Goal: Communication & Community: Answer question/provide support

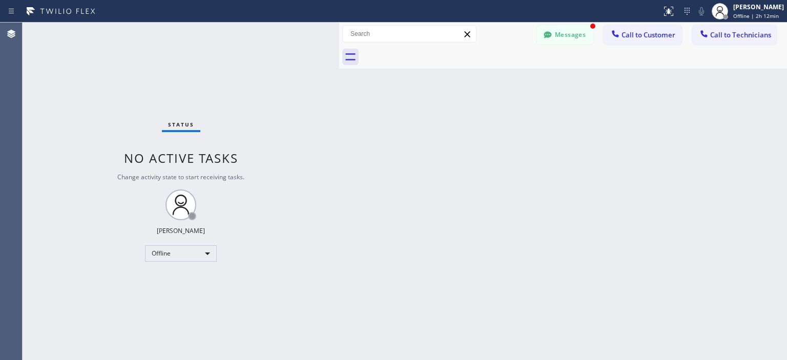
click at [191, 259] on div "Offline" at bounding box center [181, 253] width 72 height 16
click at [197, 281] on li "Available" at bounding box center [181, 280] width 70 height 12
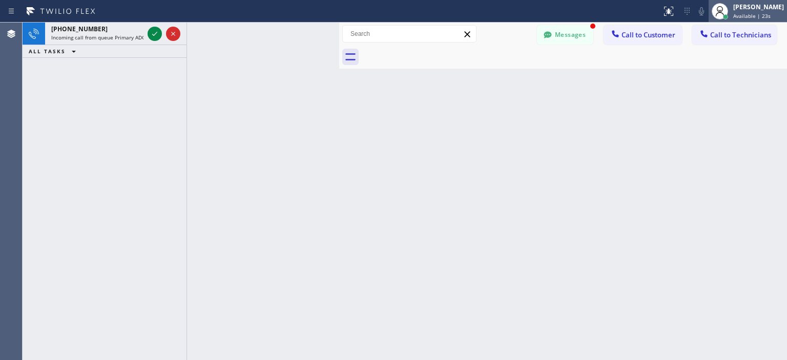
click at [719, 9] on icon at bounding box center [720, 11] width 12 height 12
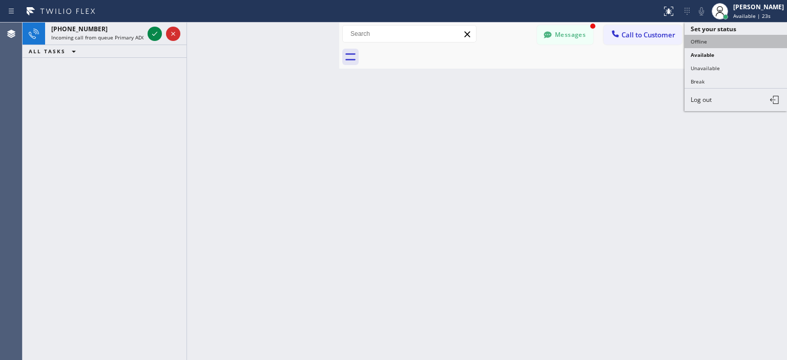
click at [728, 46] on button "Offline" at bounding box center [736, 41] width 102 height 13
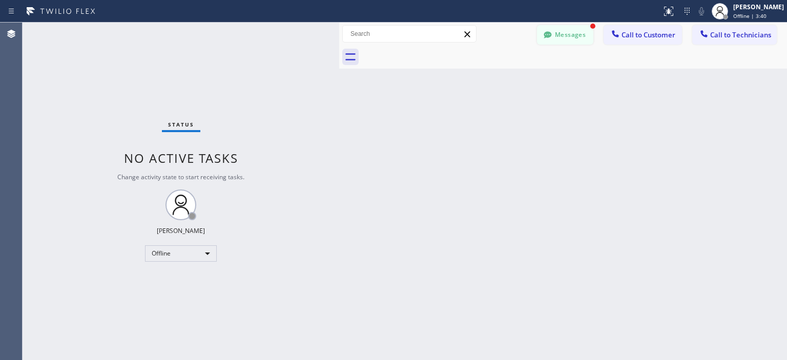
click at [558, 39] on button "Messages" at bounding box center [565, 34] width 56 height 19
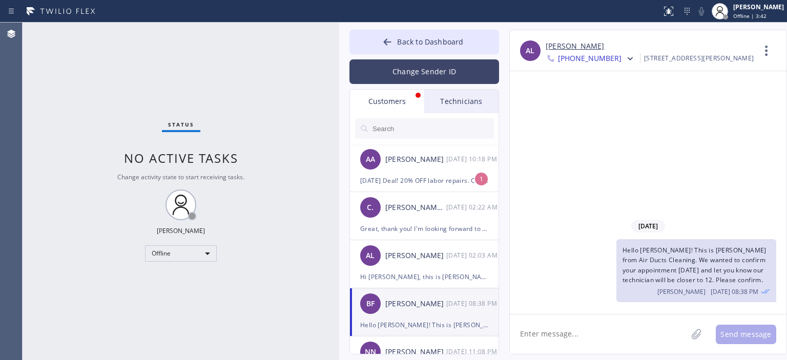
click at [409, 68] on button "Change Sender ID" at bounding box center [424, 71] width 150 height 25
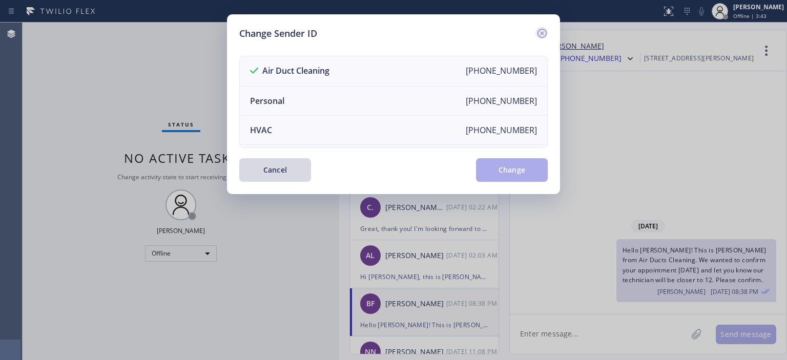
click at [539, 34] on icon at bounding box center [542, 33] width 12 height 12
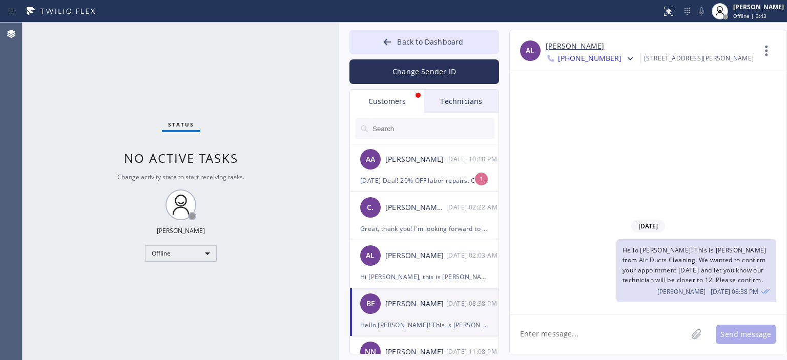
click at [411, 130] on input "text" at bounding box center [432, 128] width 123 height 20
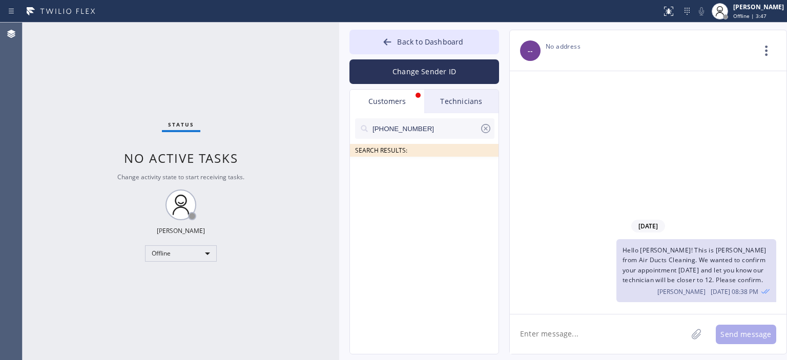
click at [419, 125] on input "[PHONE_NUMBER]" at bounding box center [425, 128] width 108 height 20
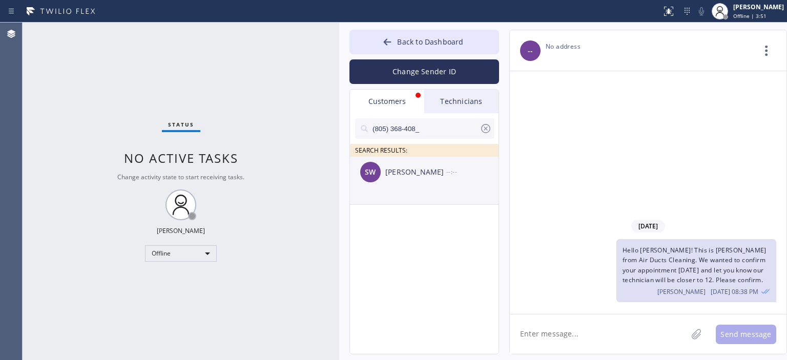
click at [441, 182] on div "SW [PERSON_NAME] --:--" at bounding box center [425, 172] width 150 height 31
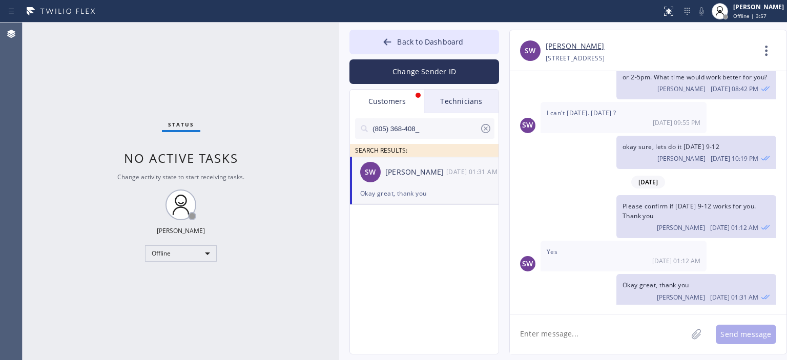
scroll to position [167, 0]
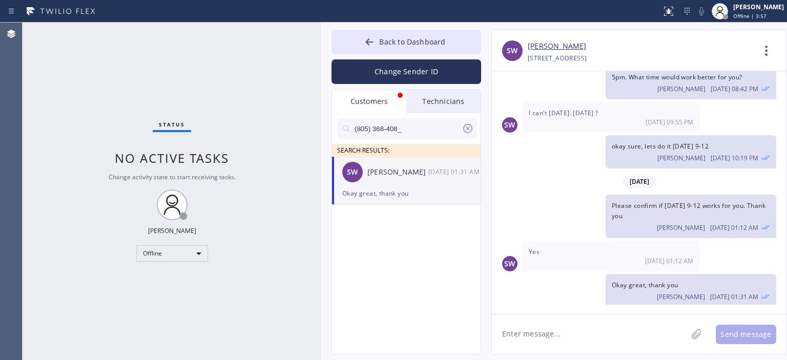
drag, startPoint x: 338, startPoint y: 86, endPoint x: 319, endPoint y: 86, distance: 19.0
click at [321, 86] on div at bounding box center [321, 192] width 0 height 338
click at [565, 338] on textarea at bounding box center [589, 334] width 196 height 39
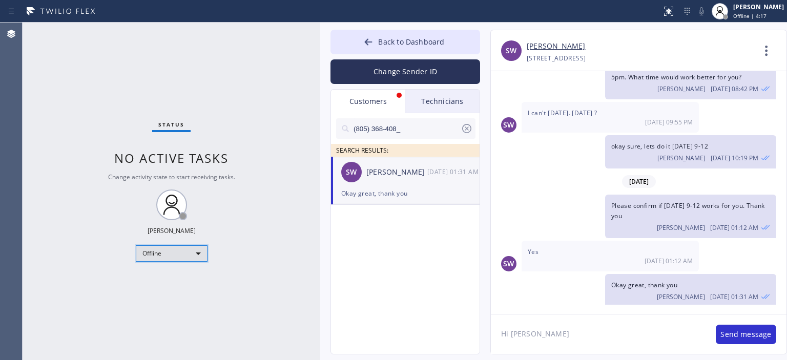
click at [189, 249] on div "Offline" at bounding box center [172, 253] width 72 height 16
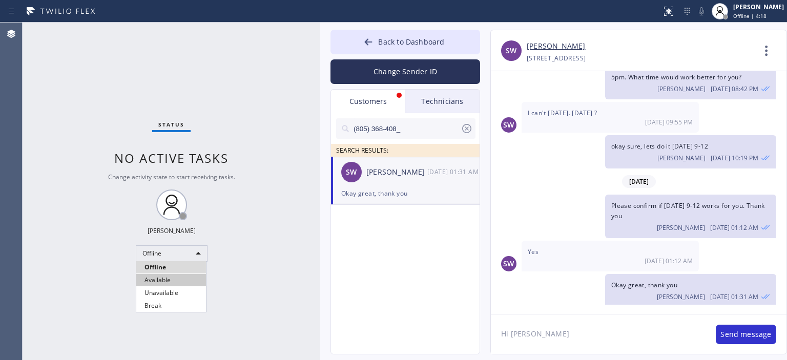
click at [195, 278] on li "Available" at bounding box center [171, 280] width 70 height 12
click at [570, 342] on textarea "Hi [PERSON_NAME]" at bounding box center [598, 334] width 215 height 39
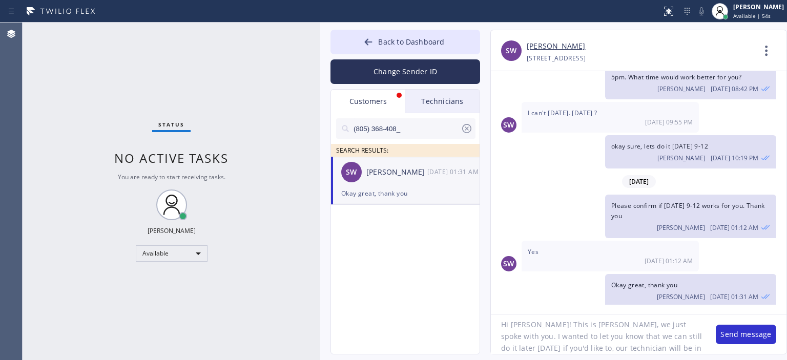
scroll to position [20, 0]
click at [568, 342] on textarea "Hi [PERSON_NAME]! This is [PERSON_NAME], we just spoke with you. I wanted to le…" at bounding box center [598, 334] width 215 height 39
type textarea "Hi [PERSON_NAME]! This is [PERSON_NAME], we just spoke with you. I wanted to le…"
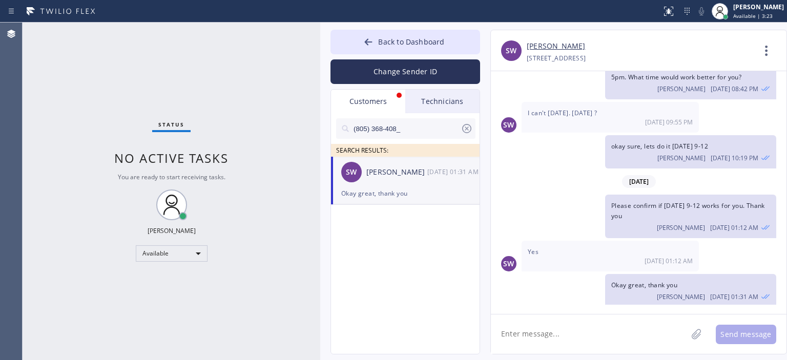
scroll to position [0, 0]
paste textarea "Hi [PERSON_NAME]! This is [PERSON_NAME], we just spoke with you. I wanted to le…"
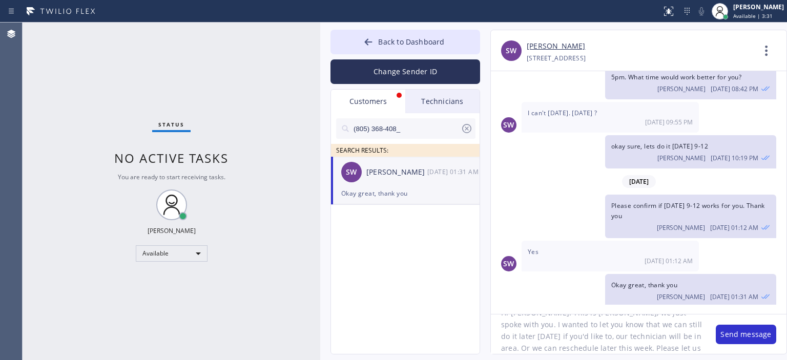
scroll to position [20, 0]
drag, startPoint x: 666, startPoint y: 326, endPoint x: 521, endPoint y: 335, distance: 144.8
click at [521, 335] on textarea "Hi [PERSON_NAME]! This is [PERSON_NAME], we just spoke with you. I wanted to le…" at bounding box center [598, 334] width 215 height 39
type textarea "Hi [PERSON_NAME]! This is [PERSON_NAME], we just spoke with you. I wanted to le…"
click at [445, 66] on button "Change Sender ID" at bounding box center [406, 71] width 150 height 25
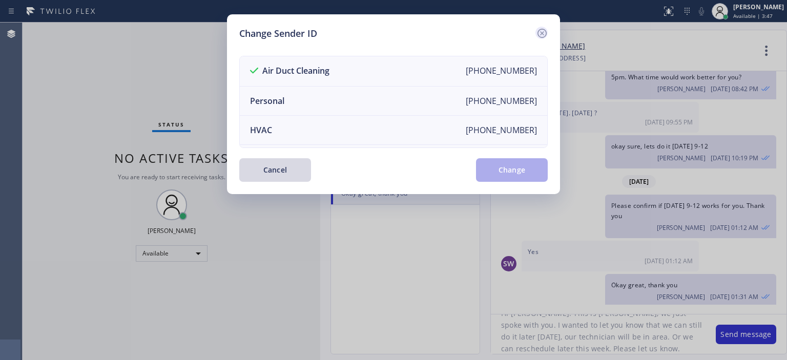
click at [547, 30] on icon at bounding box center [542, 33] width 12 height 12
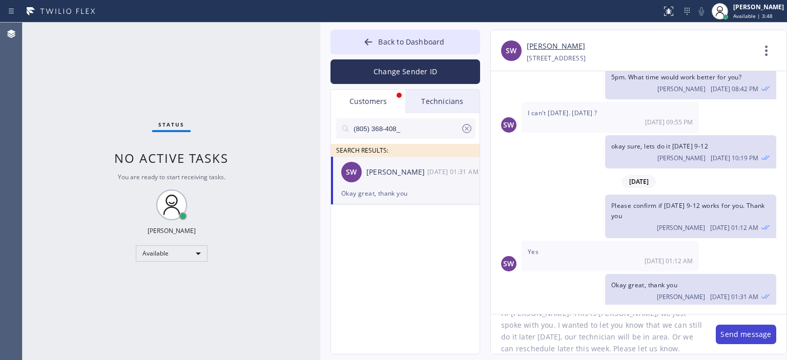
click at [749, 340] on button "Send message" at bounding box center [746, 334] width 60 height 19
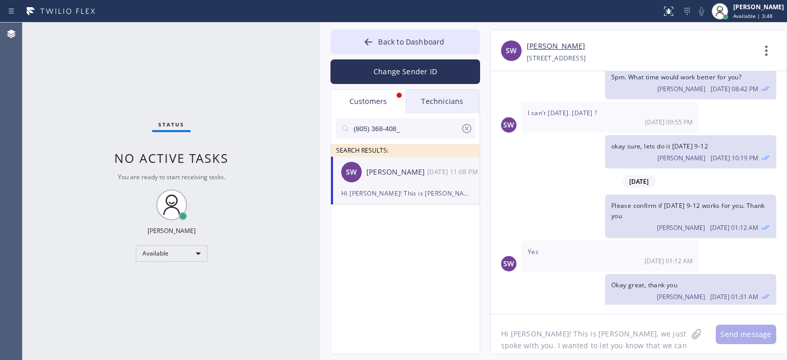
scroll to position [255, 0]
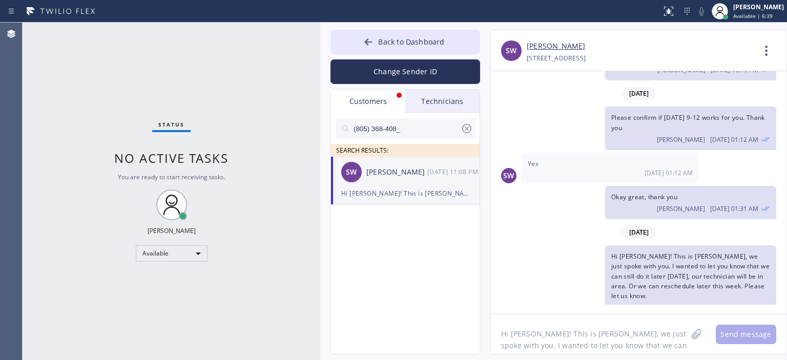
click at [33, 102] on div "Status No active tasks You are ready to start receiving tasks. [PERSON_NAME] Av…" at bounding box center [172, 192] width 298 height 338
click at [465, 133] on icon at bounding box center [467, 128] width 12 height 12
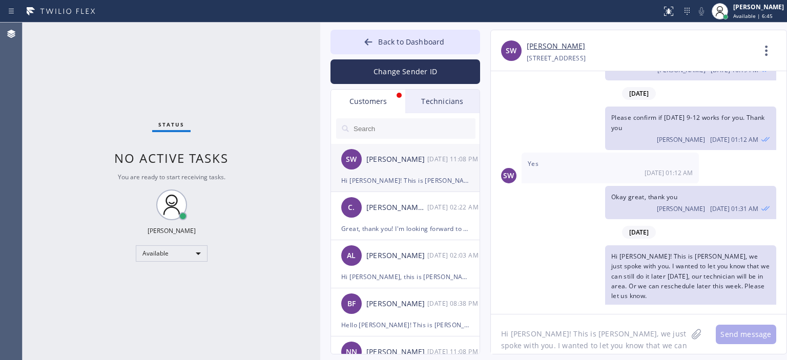
click at [412, 175] on div "Hi [PERSON_NAME]! This is [PERSON_NAME], we just spoke with you. I wanted to le…" at bounding box center [405, 181] width 128 height 12
click at [424, 207] on div "[PERSON_NAME] .." at bounding box center [396, 208] width 61 height 12
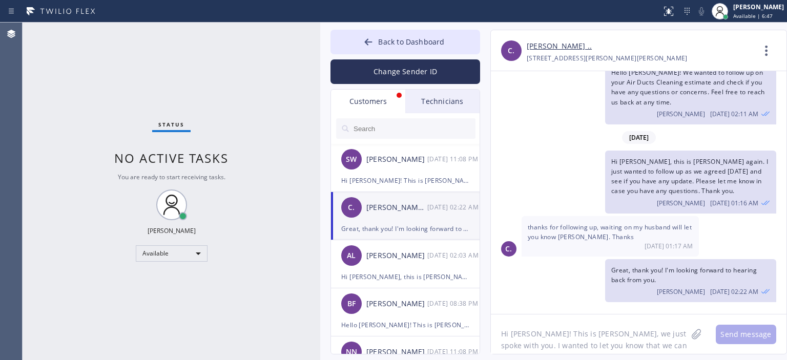
scroll to position [151, 0]
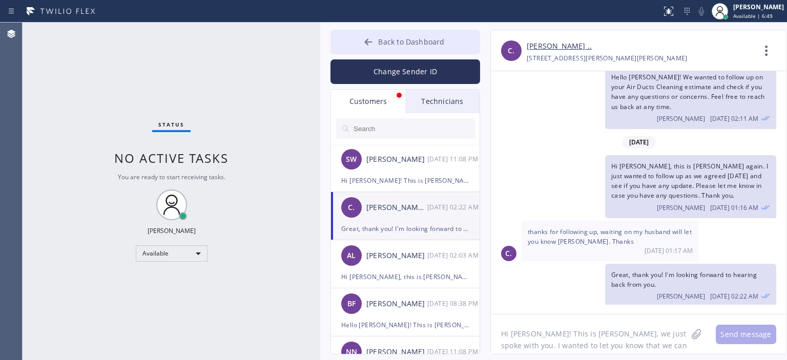
click at [350, 46] on button "Back to Dashboard" at bounding box center [406, 42] width 150 height 25
click at [55, 91] on div "Status No active tasks You are ready to start receiving tasks. [PERSON_NAME] Av…" at bounding box center [172, 192] width 298 height 338
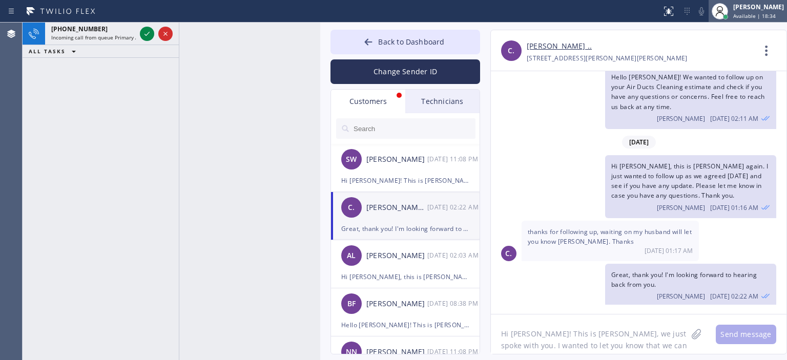
click at [732, 9] on div "[PERSON_NAME] Available | 18:34" at bounding box center [759, 11] width 56 height 18
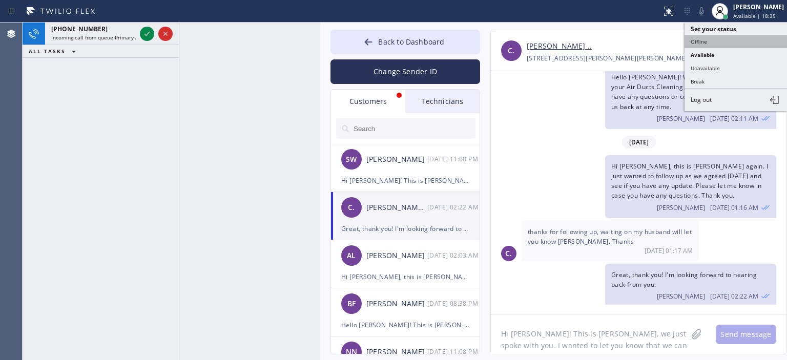
click at [721, 36] on button "Offline" at bounding box center [736, 41] width 102 height 13
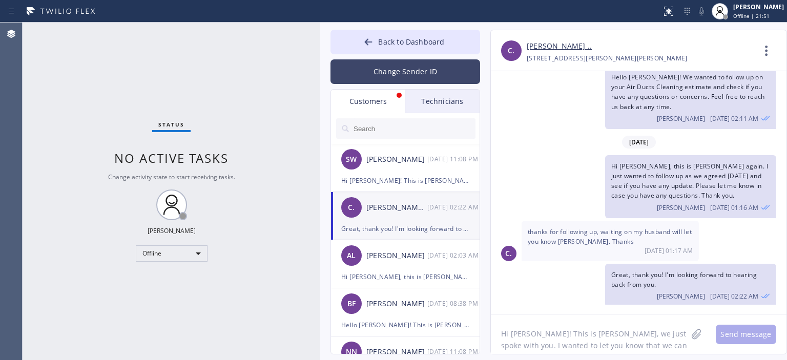
click at [423, 70] on button "Change Sender ID" at bounding box center [406, 71] width 150 height 25
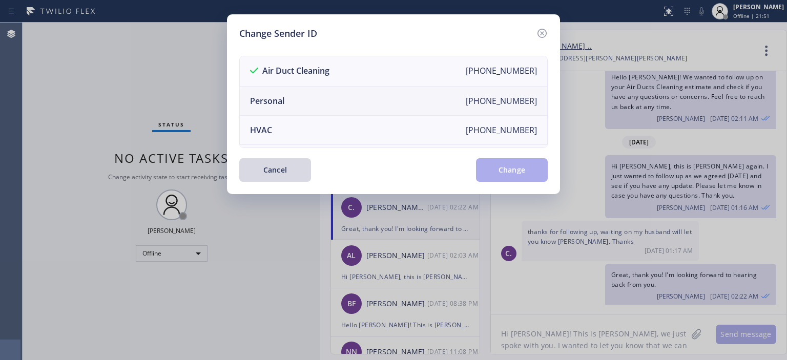
click at [324, 98] on li "Personal [PHONE_NUMBER]" at bounding box center [393, 101] width 307 height 29
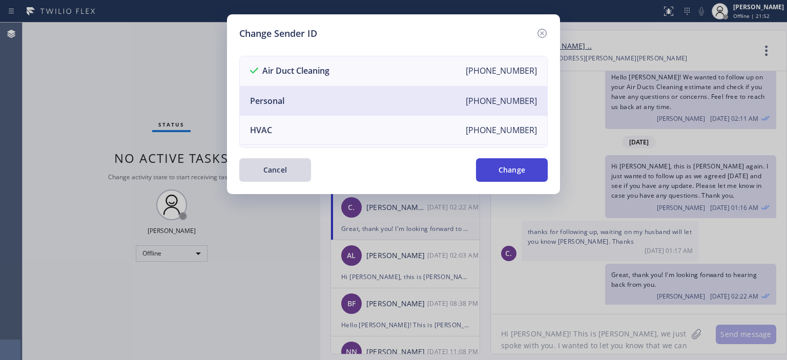
click at [505, 168] on button "Change" at bounding box center [512, 170] width 72 height 24
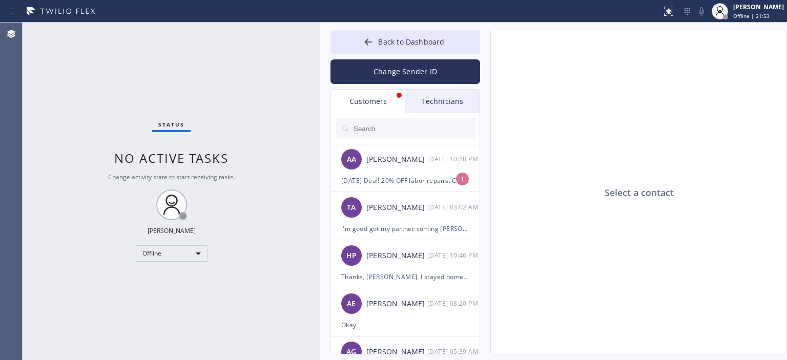
click at [448, 103] on div "Technicians" at bounding box center [442, 102] width 74 height 24
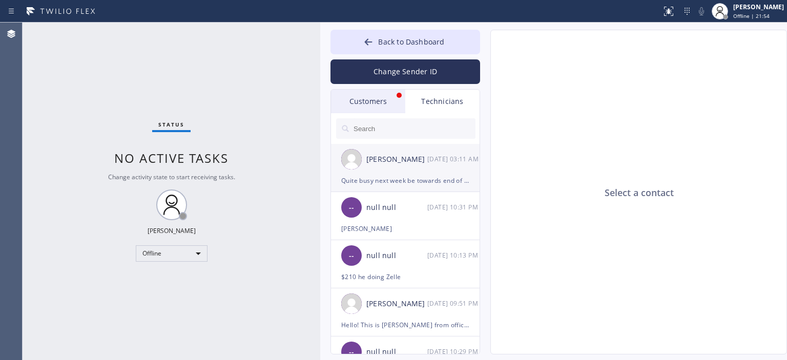
click at [440, 171] on div "[PERSON_NAME] [DATE] 03:11 AM" at bounding box center [406, 159] width 150 height 31
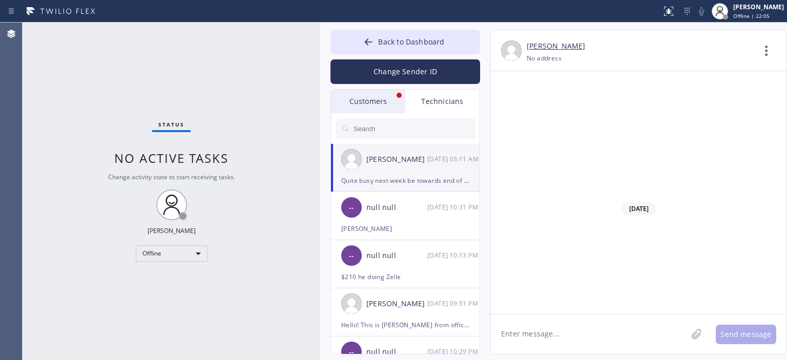
scroll to position [69081, 0]
drag, startPoint x: 570, startPoint y: 334, endPoint x: 580, endPoint y: 326, distance: 12.4
click at [571, 335] on textarea at bounding box center [589, 334] width 196 height 39
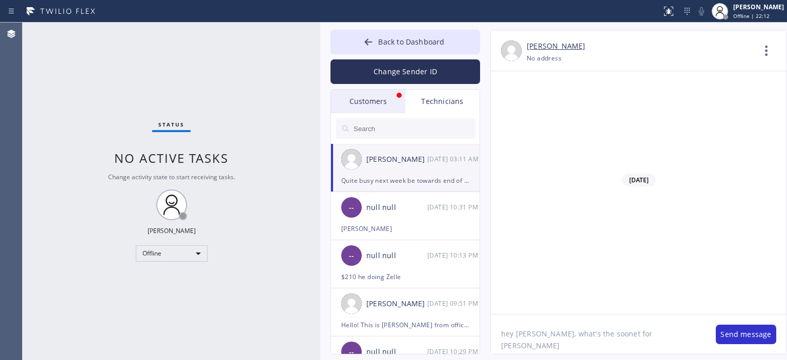
type textarea "hey [PERSON_NAME], what's the soonet for [PERSON_NAME]?"
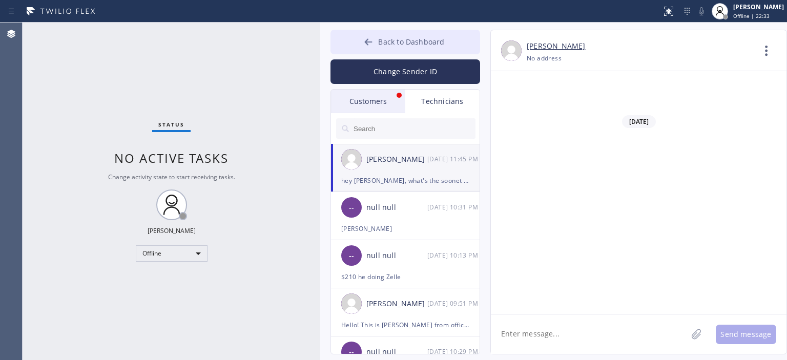
click at [364, 40] on icon at bounding box center [368, 42] width 10 height 10
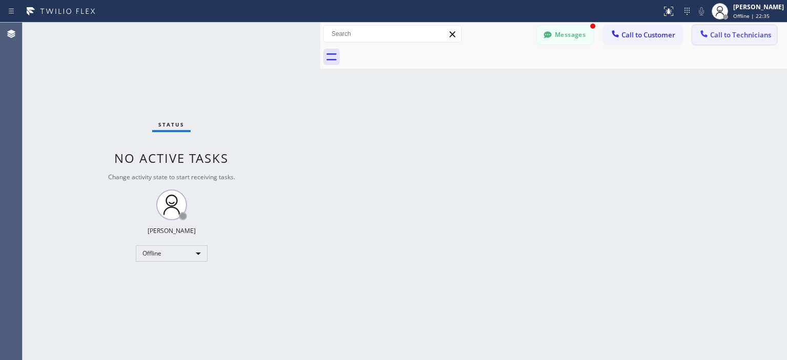
click at [752, 37] on span "Call to Technicians" at bounding box center [740, 34] width 61 height 9
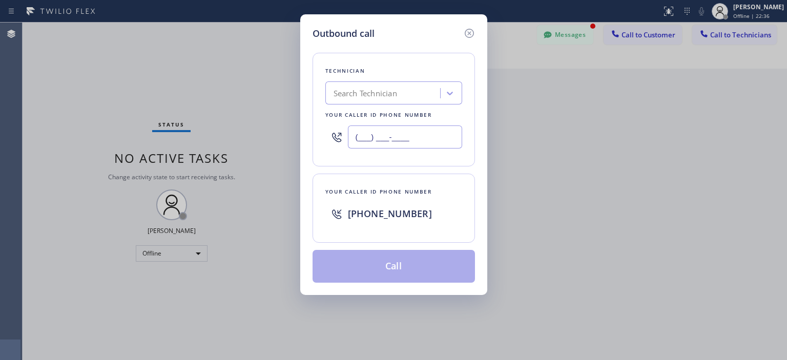
click at [389, 140] on input "(___) ___-____" at bounding box center [405, 137] width 114 height 23
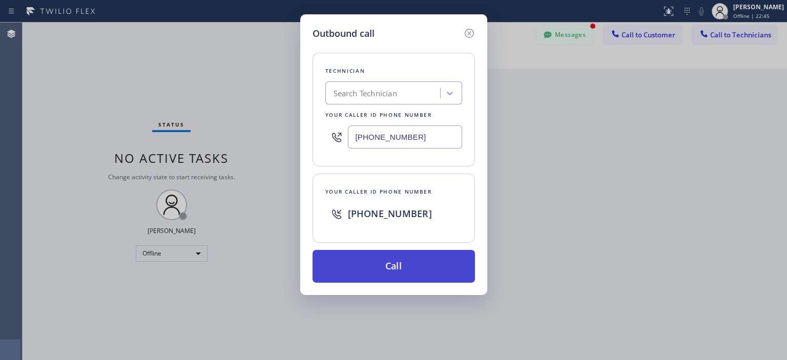
click at [428, 257] on button "Call" at bounding box center [394, 266] width 162 height 33
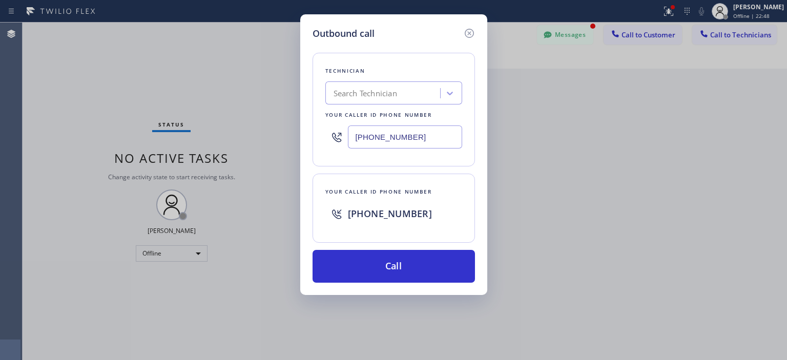
click at [386, 148] on div "[PHONE_NUMBER]" at bounding box center [393, 136] width 137 height 33
click at [389, 134] on input "[PHONE_NUMBER]" at bounding box center [405, 137] width 114 height 23
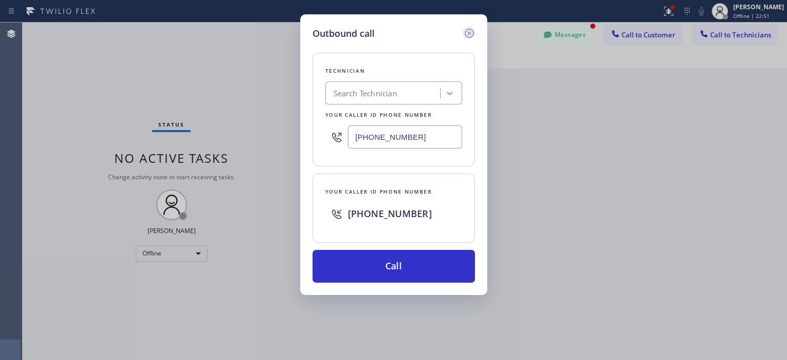
click at [471, 33] on icon at bounding box center [469, 33] width 12 height 12
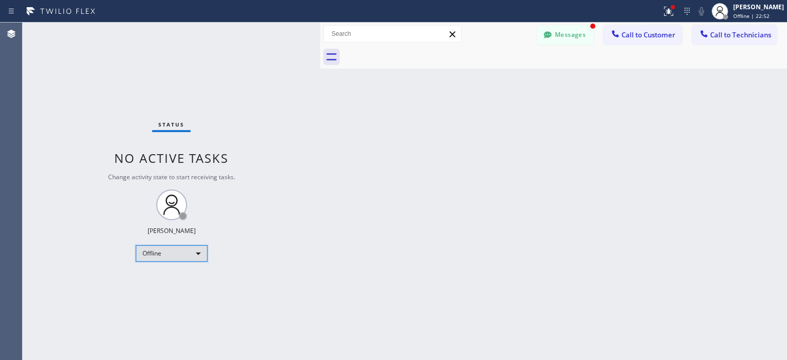
click at [167, 254] on div "Offline" at bounding box center [172, 253] width 72 height 16
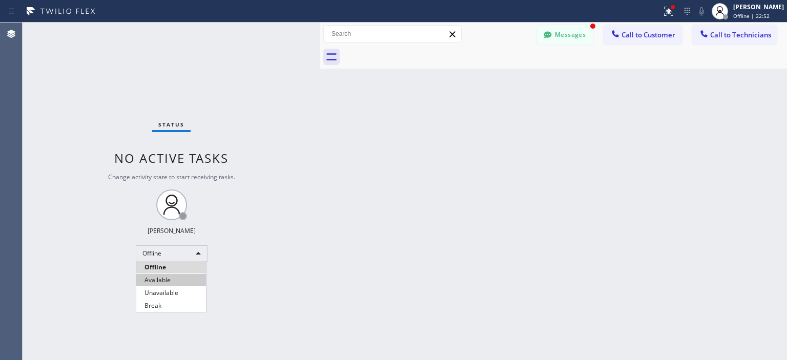
click at [170, 279] on li "Available" at bounding box center [171, 280] width 70 height 12
click at [734, 39] on button "Call to Technicians" at bounding box center [734, 34] width 85 height 19
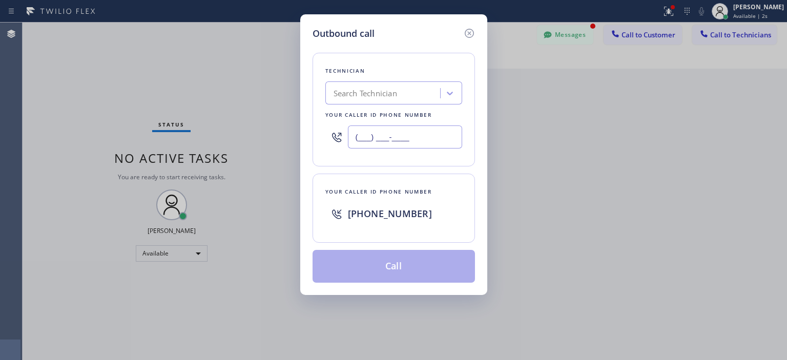
click at [406, 135] on input "(___) ___-____" at bounding box center [405, 137] width 114 height 23
paste input "661) 575-6100"
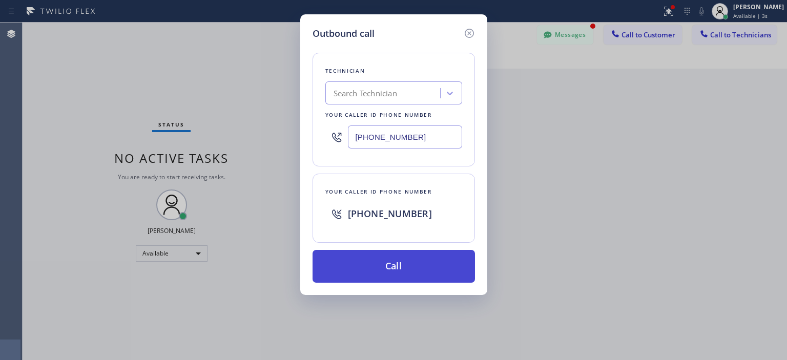
type input "[PHONE_NUMBER]"
click at [394, 264] on button "Call" at bounding box center [394, 266] width 162 height 33
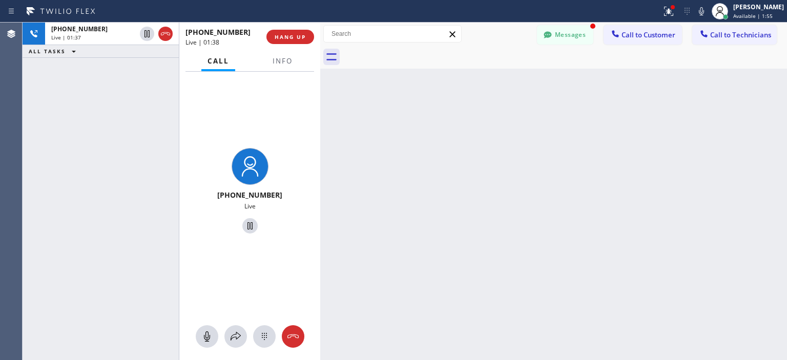
click at [47, 111] on div "[PHONE_NUMBER] Live | 01:37 ALL TASKS ALL TASKS ACTIVE TASKS TASKS IN WRAP UP" at bounding box center [101, 192] width 156 height 338
click at [563, 32] on button "Messages" at bounding box center [565, 34] width 56 height 19
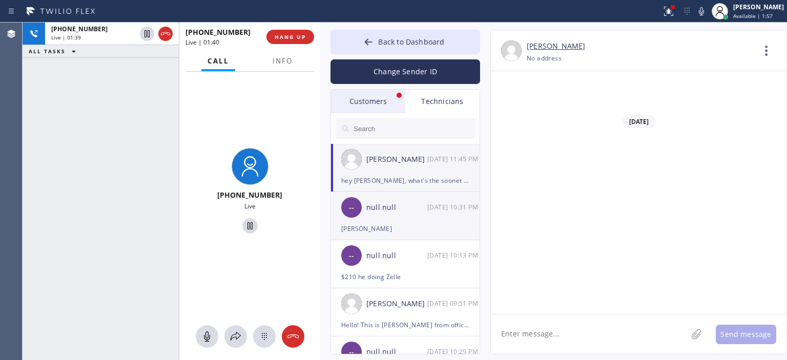
click at [441, 205] on div "[DATE] 10:31 PM" at bounding box center [453, 207] width 53 height 12
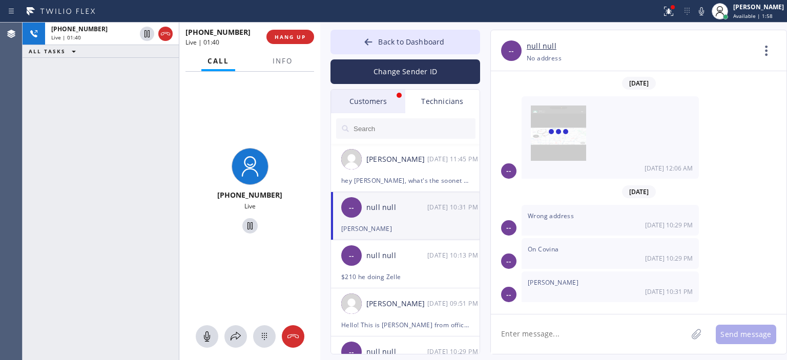
scroll to position [178, 0]
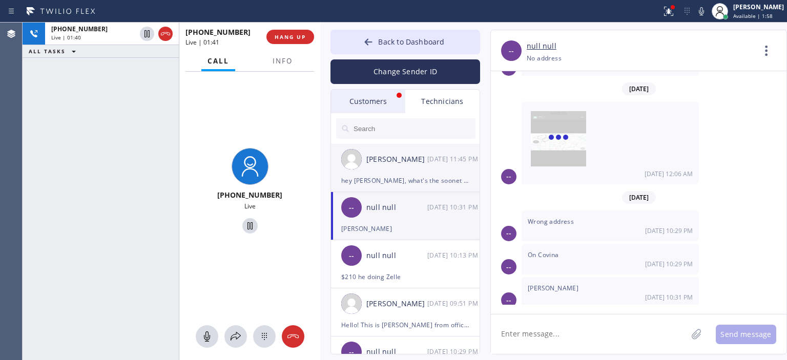
click at [409, 174] on div "[PERSON_NAME] [DATE] 11:45 PM" at bounding box center [406, 159] width 150 height 31
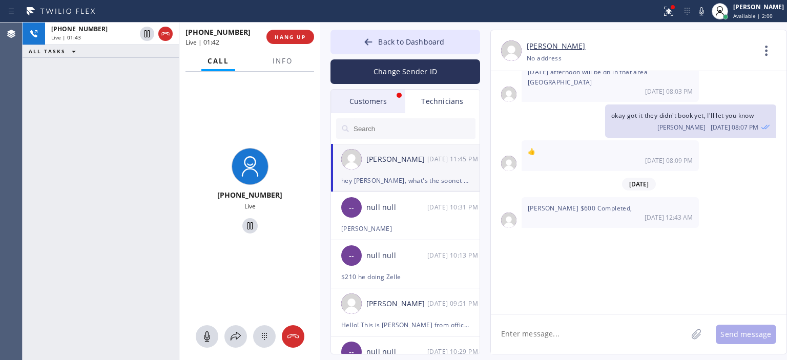
scroll to position [69140, 0]
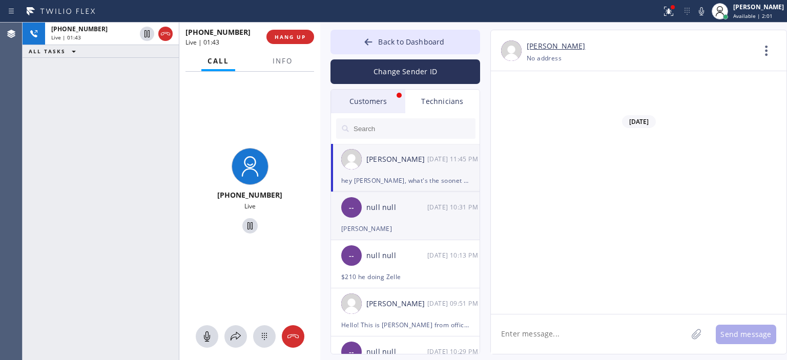
click at [366, 232] on div "[PERSON_NAME]" at bounding box center [405, 229] width 128 height 12
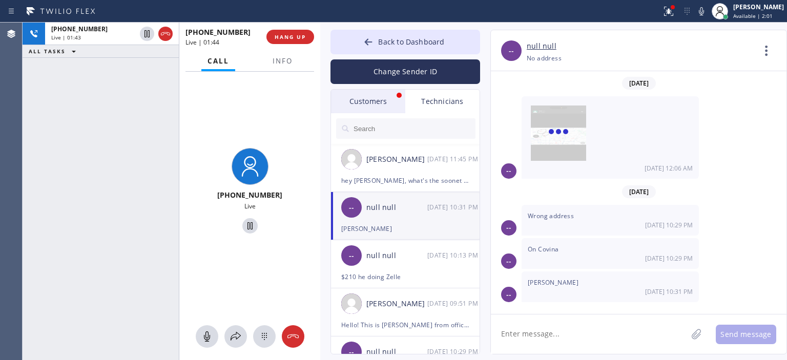
scroll to position [178, 0]
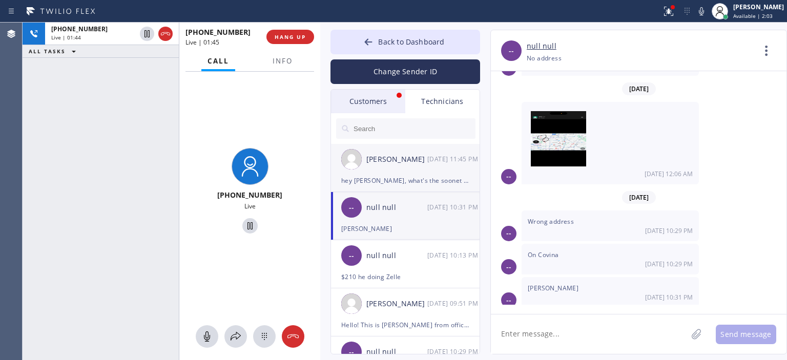
click at [405, 169] on div "[PERSON_NAME] [DATE] 11:45 PM" at bounding box center [406, 159] width 150 height 31
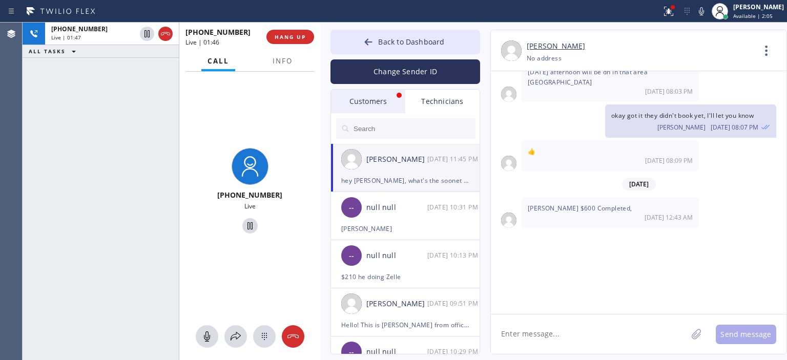
scroll to position [69140, 0]
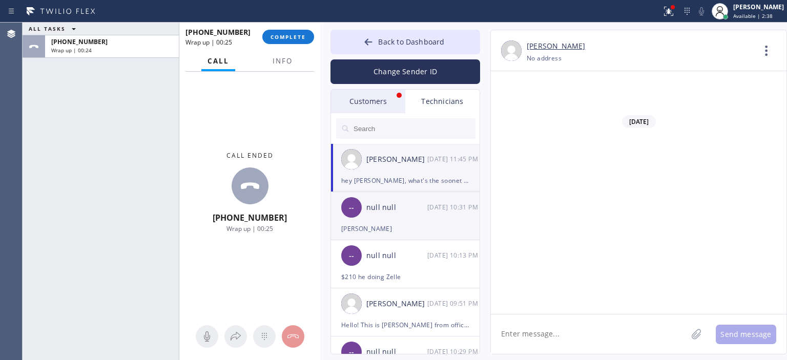
click at [398, 210] on div "null null" at bounding box center [396, 208] width 61 height 12
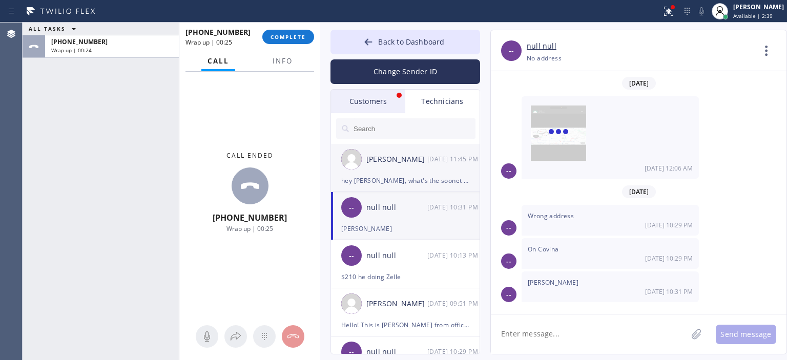
scroll to position [178, 0]
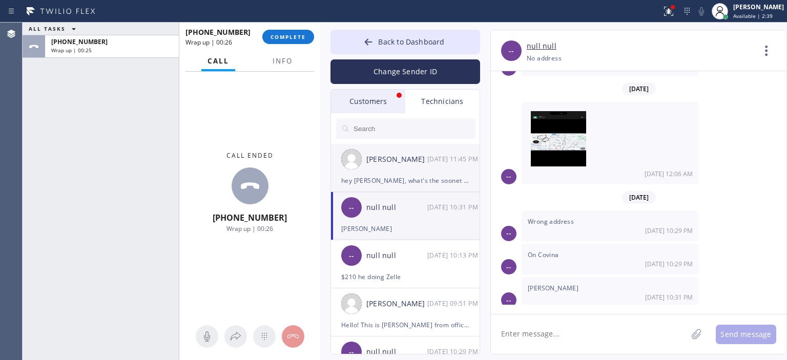
click at [422, 170] on div "[PERSON_NAME] [DATE] 11:45 PM" at bounding box center [406, 159] width 150 height 31
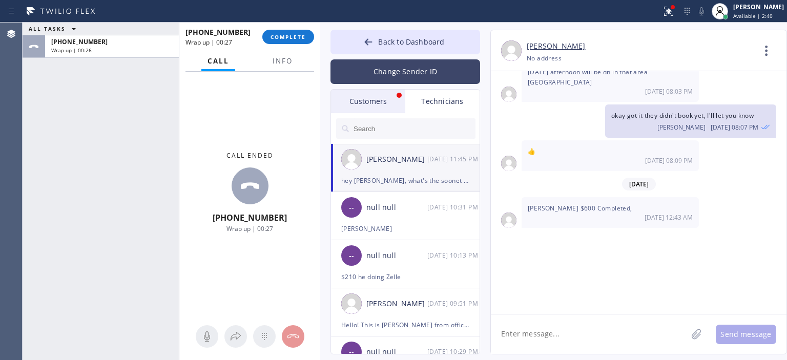
scroll to position [69140, 0]
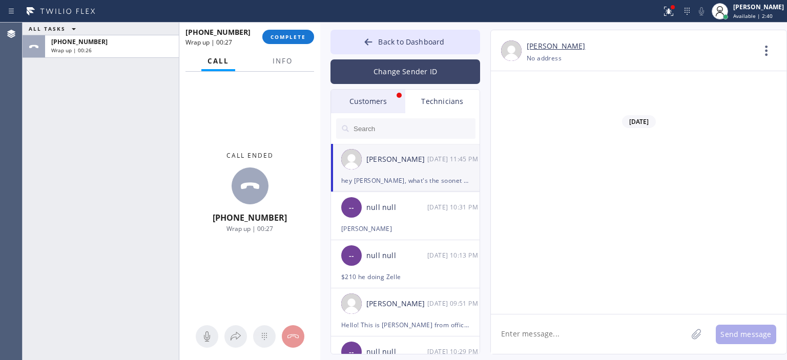
click at [415, 75] on button "Change Sender ID" at bounding box center [406, 71] width 150 height 25
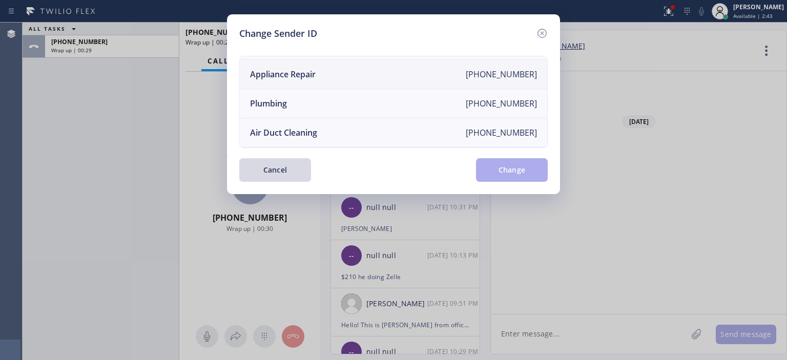
scroll to position [106, 0]
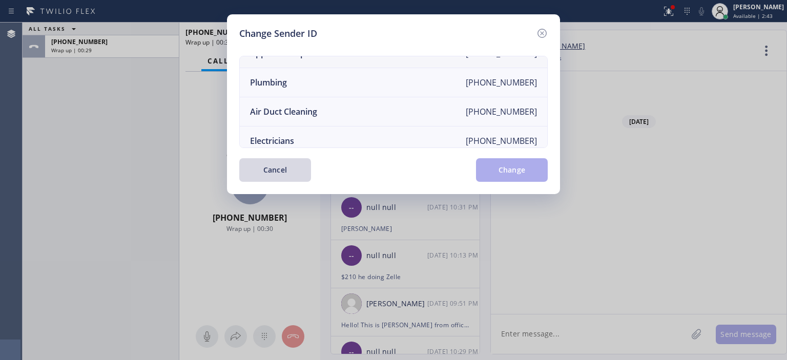
click at [354, 110] on li "Air Duct Cleaning [PHONE_NUMBER]" at bounding box center [393, 111] width 307 height 29
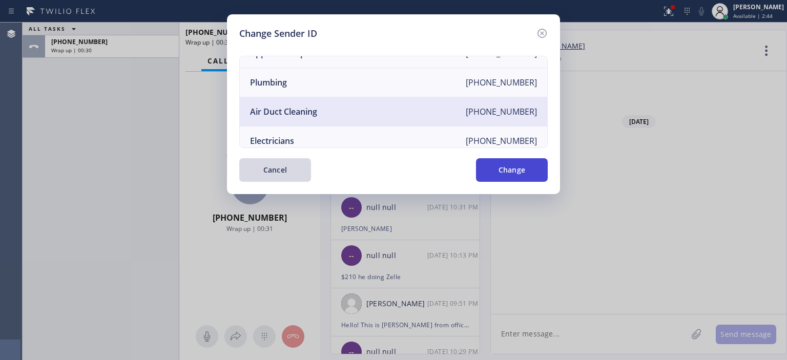
click at [524, 173] on button "Change" at bounding box center [512, 170] width 72 height 24
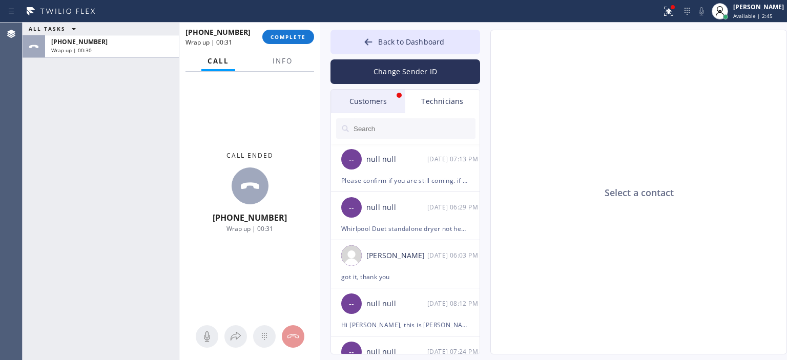
click at [381, 102] on div "Customers" at bounding box center [368, 102] width 74 height 24
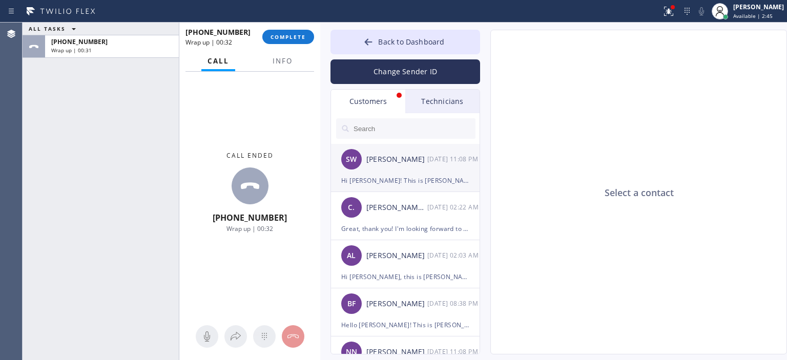
click at [440, 175] on div "Hi [PERSON_NAME]! This is [PERSON_NAME], we just spoke with you. I wanted to le…" at bounding box center [405, 181] width 128 height 12
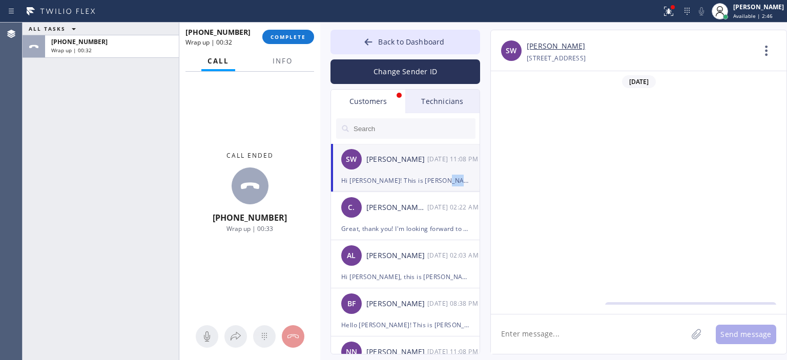
scroll to position [255, 0]
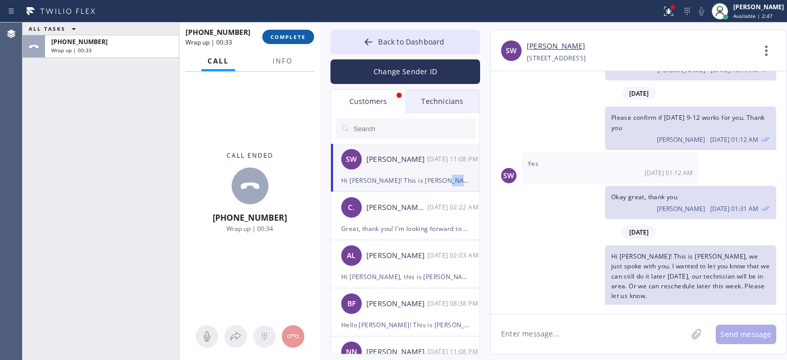
click at [285, 34] on span "COMPLETE" at bounding box center [288, 36] width 35 height 7
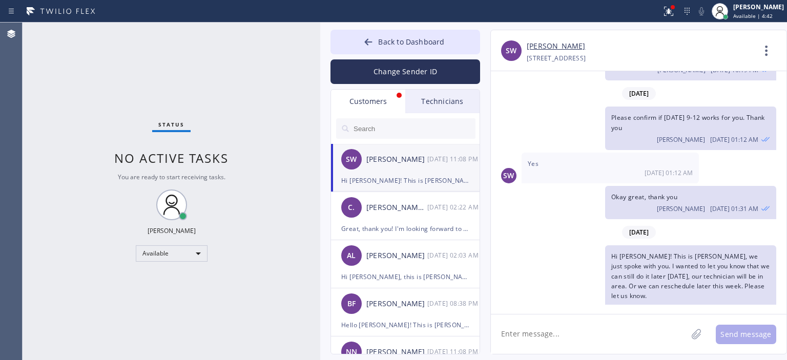
click at [28, 119] on div "Status No active tasks You are ready to start receiving tasks. [PERSON_NAME] Av…" at bounding box center [172, 192] width 298 height 338
click at [440, 99] on div "Technicians" at bounding box center [442, 102] width 74 height 24
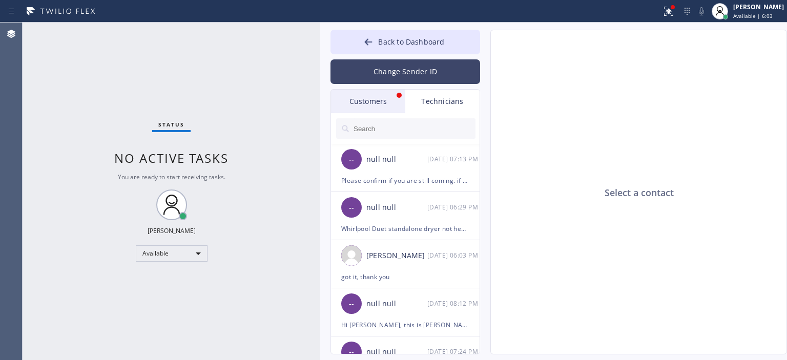
click at [412, 67] on button "Change Sender ID" at bounding box center [406, 71] width 150 height 25
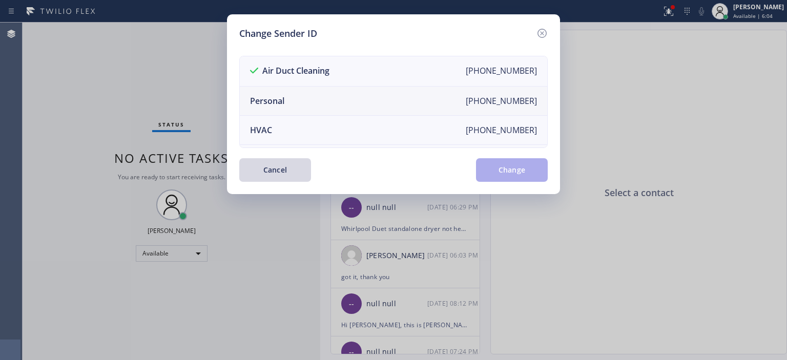
click at [341, 94] on li "Personal [PHONE_NUMBER]" at bounding box center [393, 101] width 307 height 29
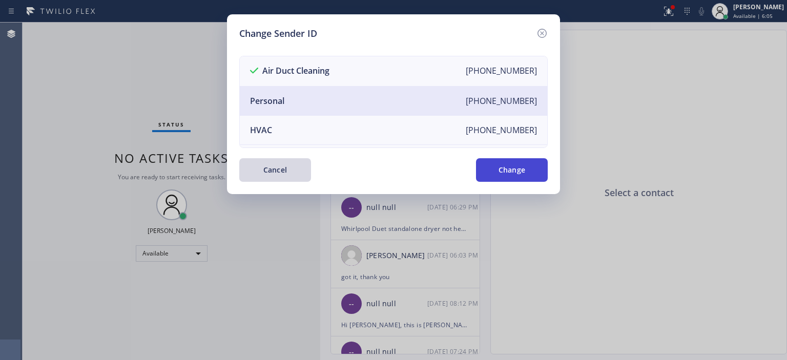
click at [514, 175] on button "Change" at bounding box center [512, 170] width 72 height 24
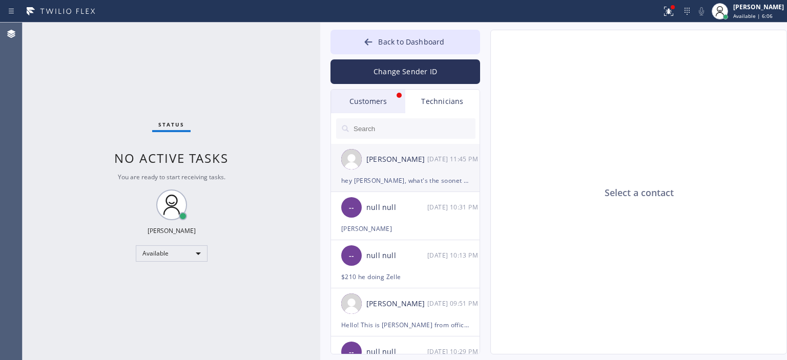
click at [440, 163] on div "[DATE] 11:45 PM" at bounding box center [453, 159] width 53 height 12
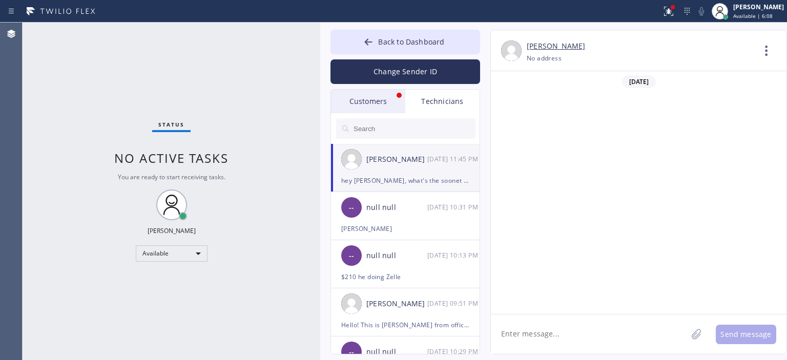
scroll to position [69140, 0]
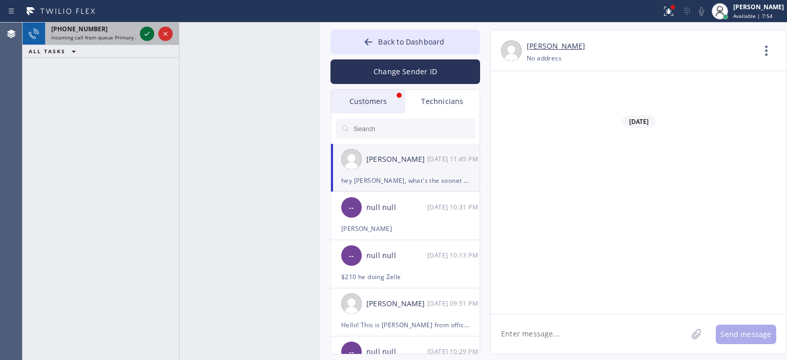
click at [150, 35] on icon at bounding box center [147, 34] width 12 height 12
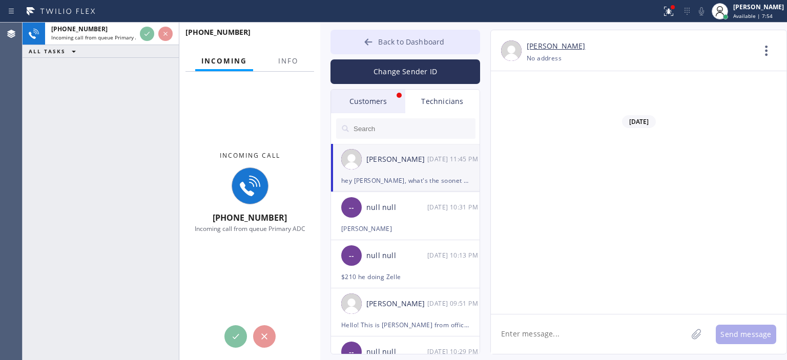
click at [367, 37] on icon at bounding box center [368, 42] width 10 height 10
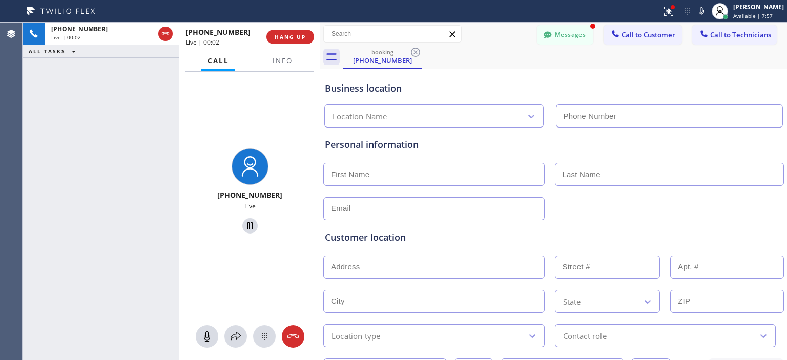
type input "[PHONE_NUMBER]"
click at [290, 338] on icon at bounding box center [292, 337] width 11 height 4
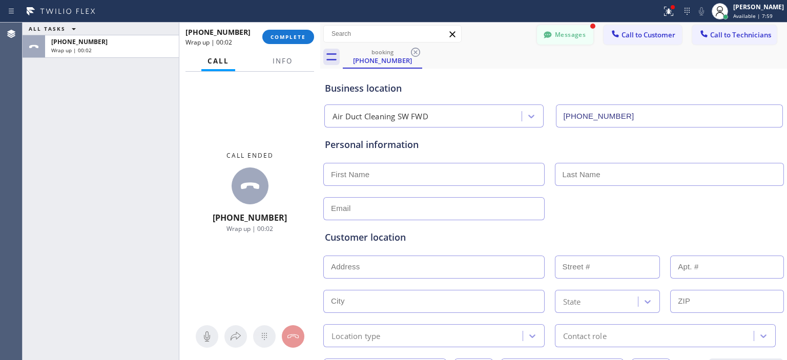
click at [564, 32] on button "Messages" at bounding box center [565, 34] width 56 height 19
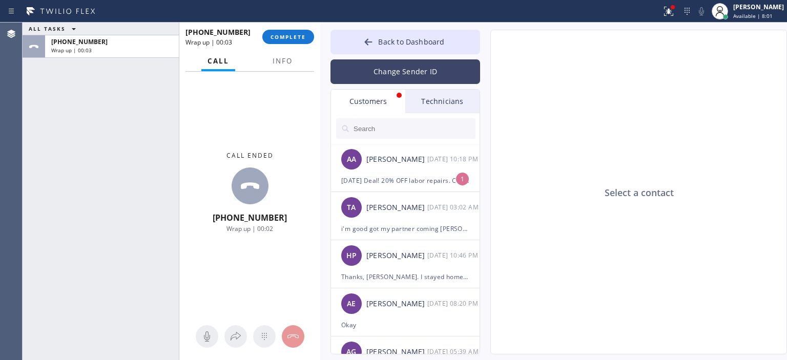
click at [420, 77] on button "Change Sender ID" at bounding box center [406, 71] width 150 height 25
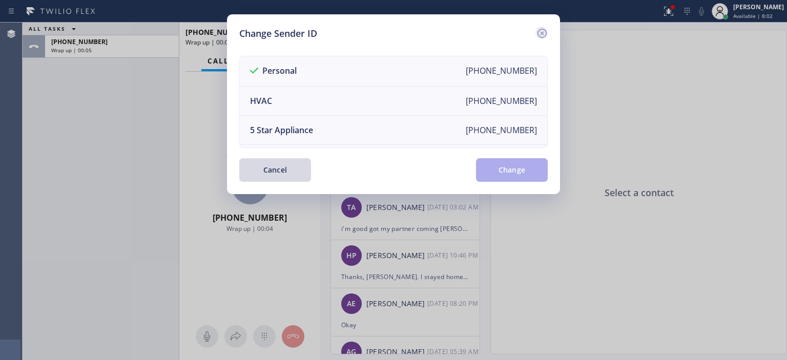
click at [545, 30] on icon at bounding box center [542, 33] width 9 height 9
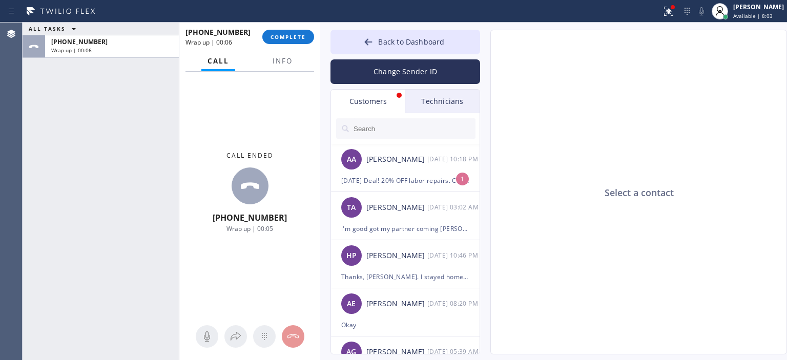
click at [456, 96] on div "Technicians" at bounding box center [442, 102] width 74 height 24
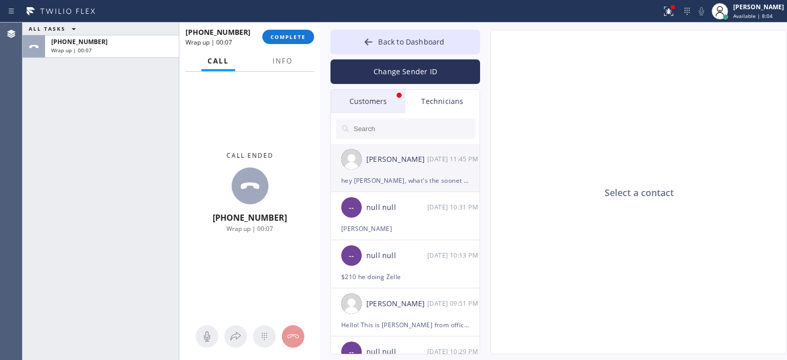
click at [423, 175] on div "hey [PERSON_NAME], what's the soonet for [PERSON_NAME]?" at bounding box center [405, 181] width 128 height 12
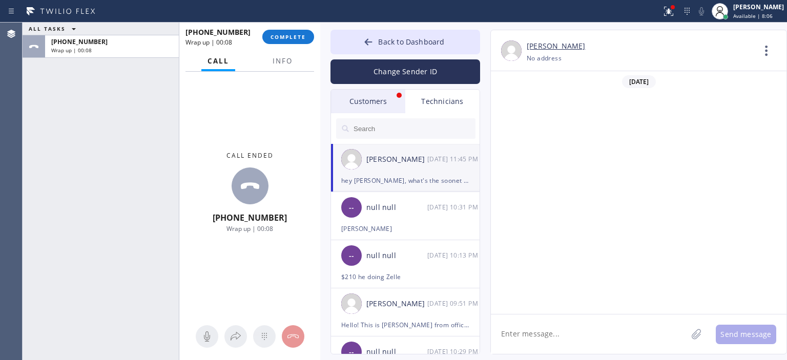
scroll to position [69140, 0]
click at [57, 209] on div "ALL TASKS ALL TASKS ACTIVE TASKS TASKS IN WRAP UP [PHONE_NUMBER] Wrap up | 00:32" at bounding box center [101, 192] width 156 height 338
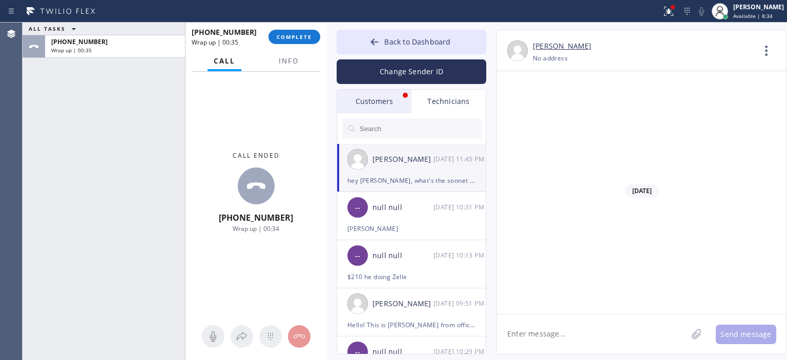
scroll to position [69503, 0]
drag, startPoint x: 319, startPoint y: 38, endPoint x: 325, endPoint y: 38, distance: 6.1
click at [326, 38] on div at bounding box center [326, 192] width 0 height 338
click at [309, 31] on button "COMPLETE" at bounding box center [295, 37] width 52 height 14
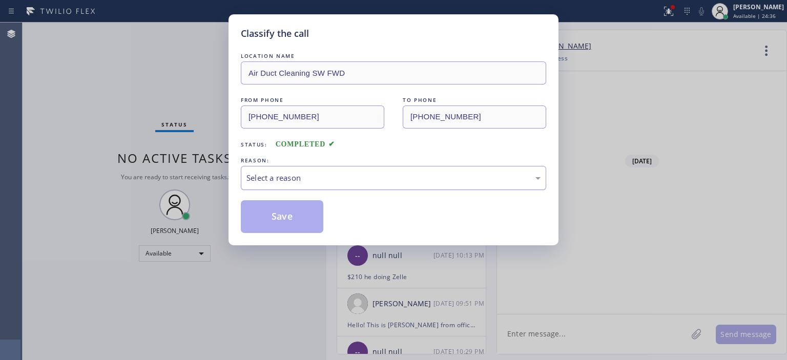
click at [399, 176] on div "Select a reason" at bounding box center [393, 178] width 294 height 12
click at [377, 178] on div "Select a reason" at bounding box center [393, 178] width 294 height 12
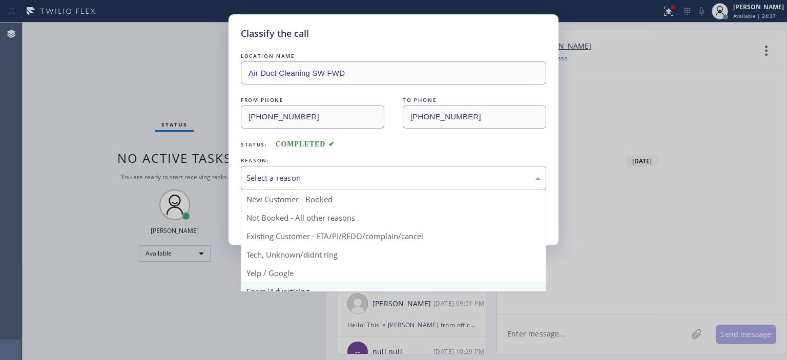
scroll to position [64, 0]
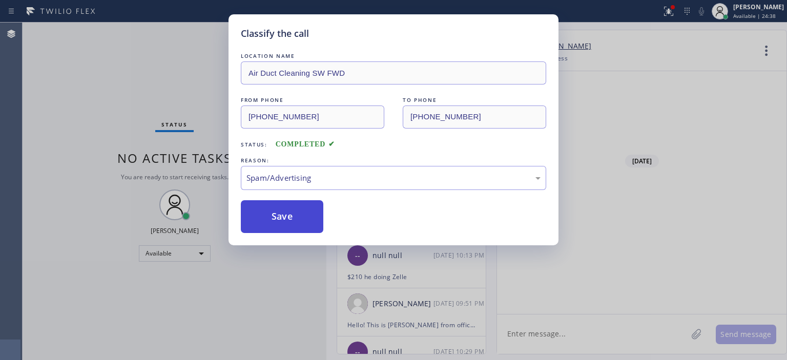
click at [297, 210] on button "Save" at bounding box center [282, 216] width 82 height 33
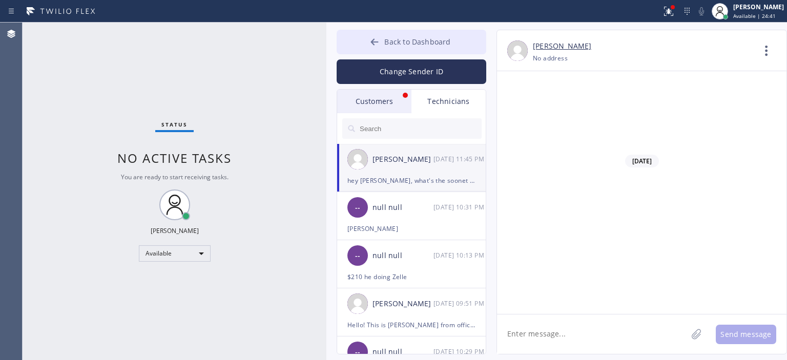
click at [373, 33] on button "Back to Dashboard" at bounding box center [412, 42] width 150 height 25
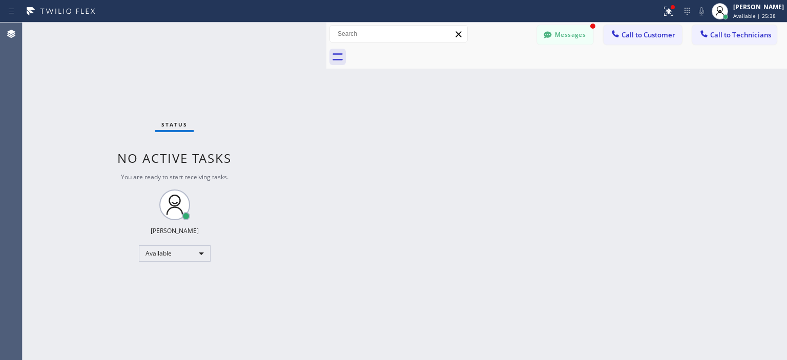
click at [574, 47] on div at bounding box center [568, 57] width 438 height 23
click at [573, 40] on button "Messages" at bounding box center [565, 34] width 56 height 19
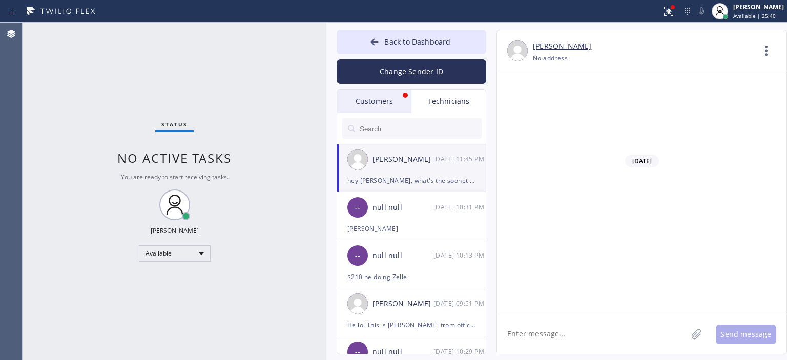
click at [400, 101] on div "Customers" at bounding box center [374, 102] width 74 height 24
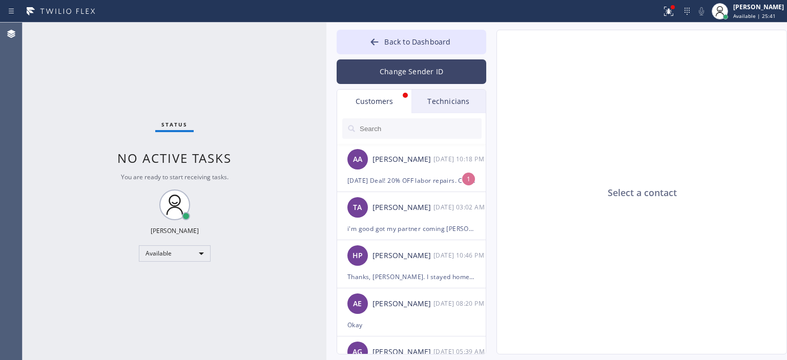
click at [402, 69] on button "Change Sender ID" at bounding box center [412, 71] width 150 height 25
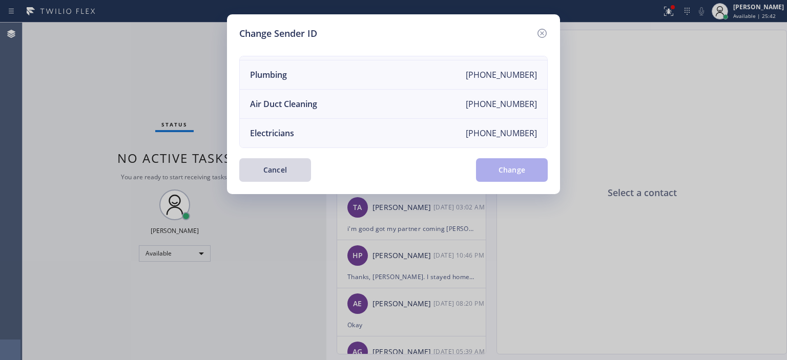
scroll to position [119, 0]
click at [347, 93] on li "Air Duct Cleaning [PHONE_NUMBER]" at bounding box center [393, 104] width 307 height 29
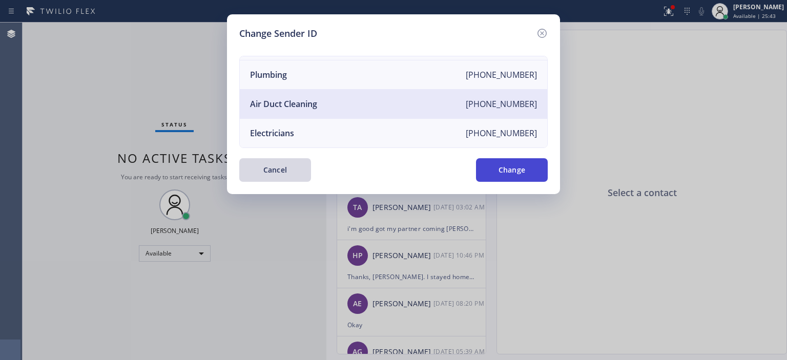
click at [502, 173] on button "Change" at bounding box center [512, 170] width 72 height 24
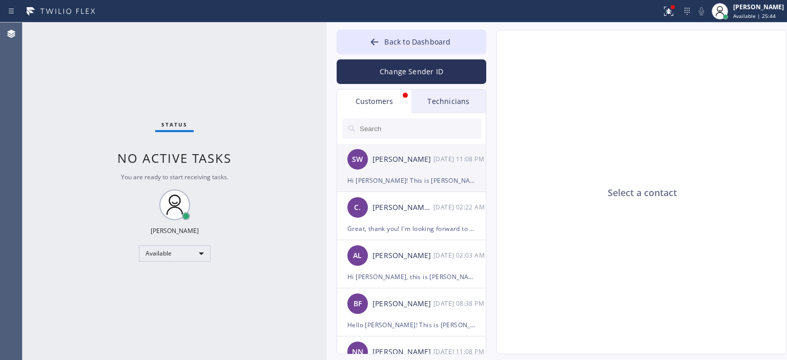
click at [419, 169] on div "SW [PERSON_NAME] [DATE] 11:08 PM" at bounding box center [412, 159] width 150 height 31
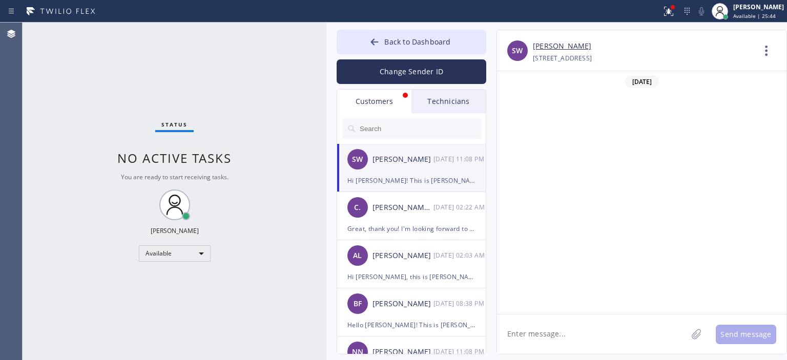
scroll to position [255, 0]
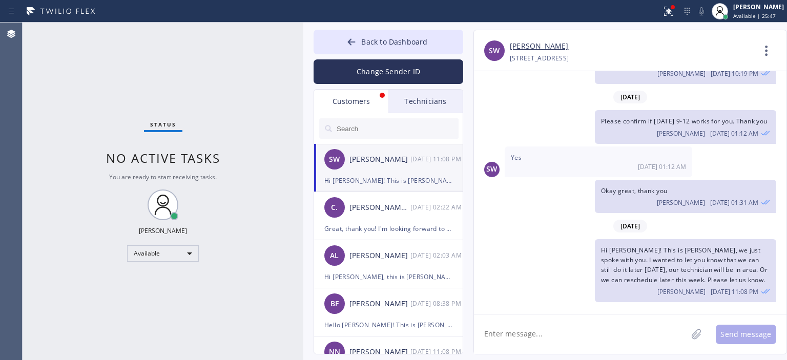
drag, startPoint x: 326, startPoint y: 55, endPoint x: 303, endPoint y: 56, distance: 23.1
click at [303, 56] on div at bounding box center [303, 192] width 0 height 338
click at [401, 207] on div "[PERSON_NAME] .." at bounding box center [379, 208] width 61 height 12
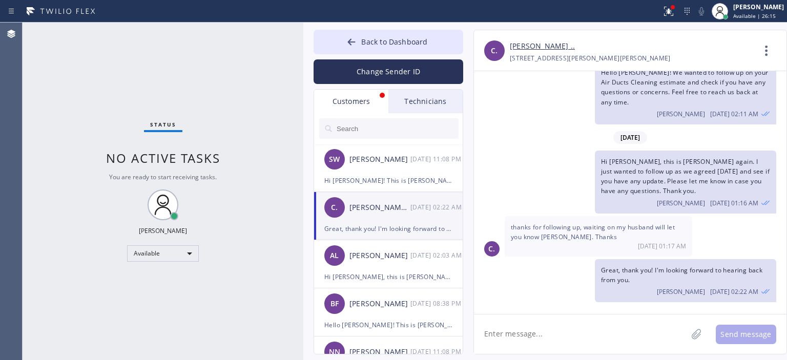
scroll to position [141, 0]
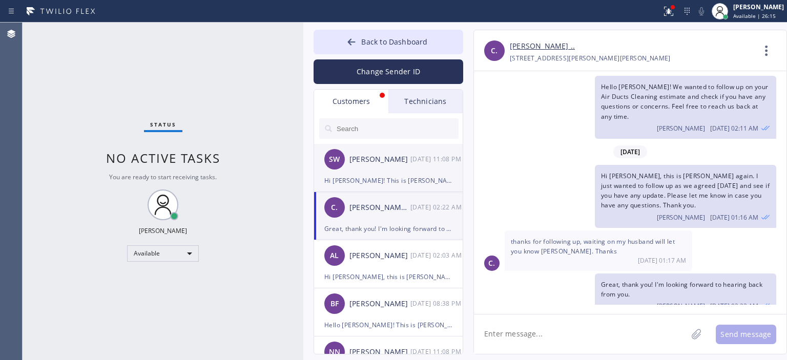
click at [404, 170] on div "SW [PERSON_NAME] [DATE] 11:08 PM" at bounding box center [389, 159] width 150 height 31
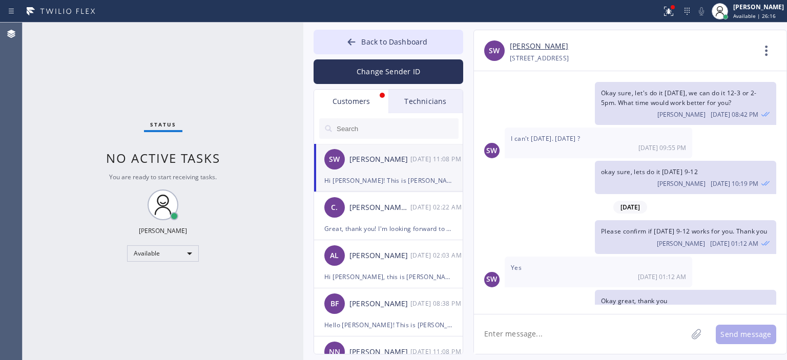
scroll to position [255, 0]
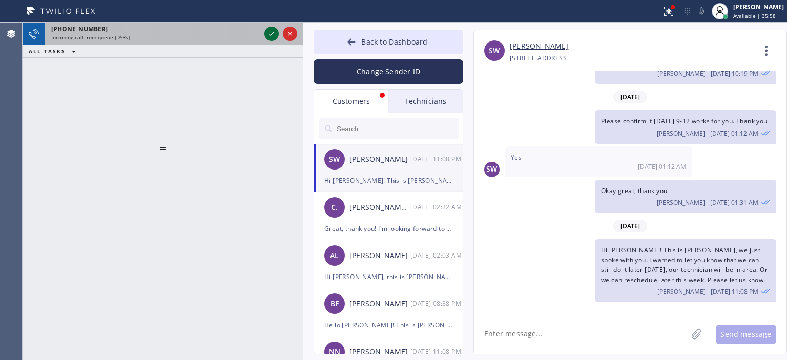
click at [271, 33] on icon at bounding box center [271, 34] width 12 height 12
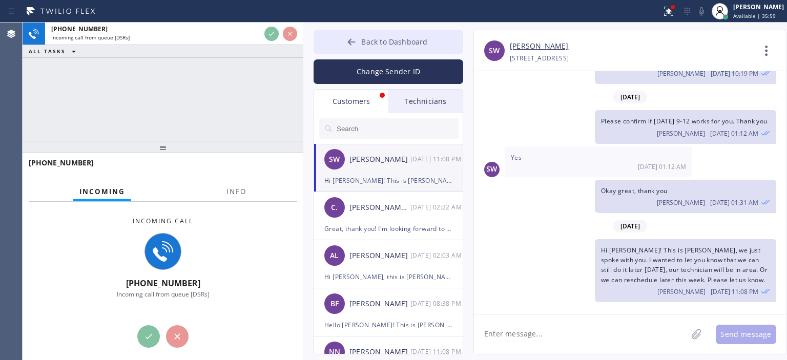
click at [333, 43] on button "Back to Dashboard" at bounding box center [389, 42] width 150 height 25
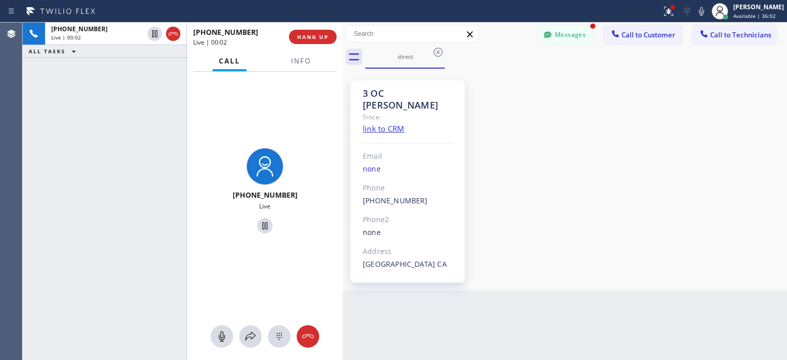
drag, startPoint x: 301, startPoint y: 52, endPoint x: 341, endPoint y: 55, distance: 39.6
click at [343, 55] on div at bounding box center [343, 192] width 0 height 338
click at [38, 154] on div "[PHONE_NUMBER] Live | 00:13 ALL TASKS ALL TASKS ACTIVE TASKS TASKS IN WRAP UP" at bounding box center [105, 192] width 164 height 338
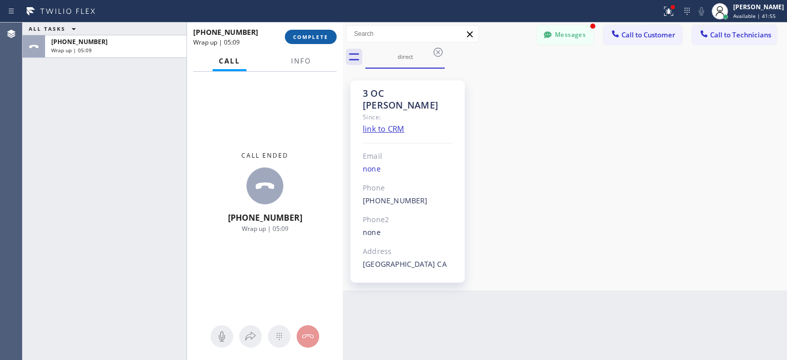
click at [315, 36] on span "COMPLETE" at bounding box center [310, 36] width 35 height 7
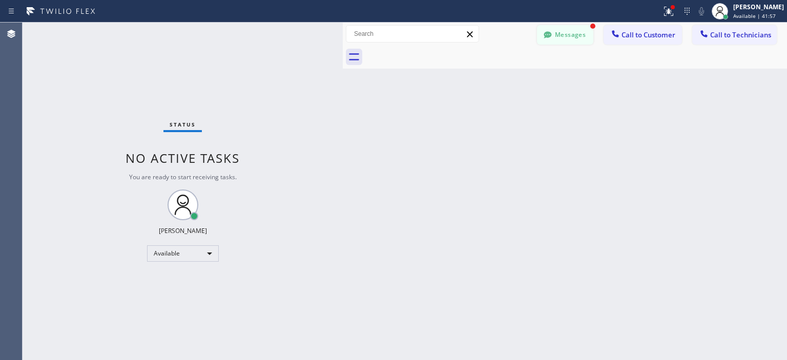
click at [566, 37] on button "Messages" at bounding box center [565, 34] width 56 height 19
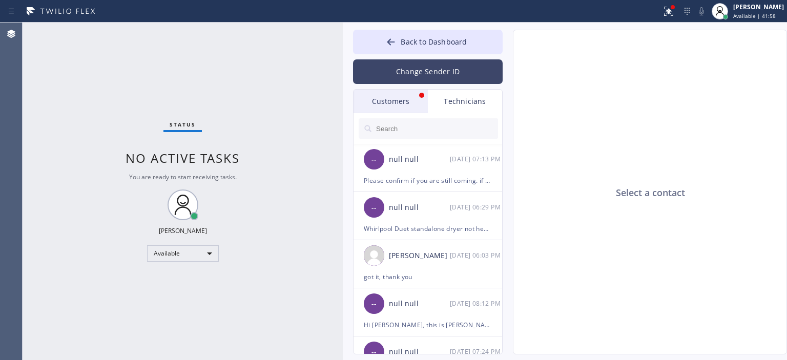
click at [445, 76] on button "Change Sender ID" at bounding box center [428, 71] width 150 height 25
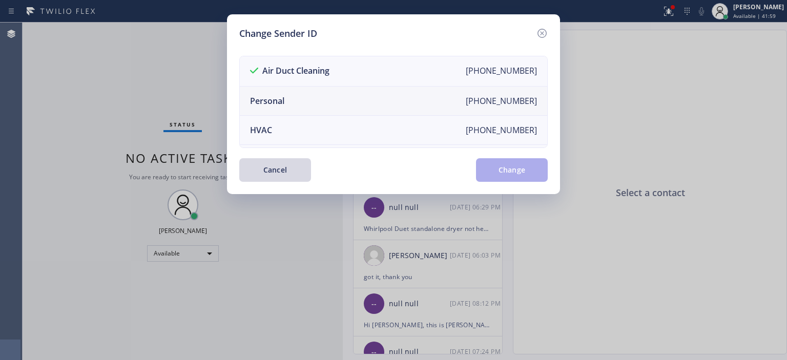
click at [333, 103] on li "Personal [PHONE_NUMBER]" at bounding box center [393, 101] width 307 height 29
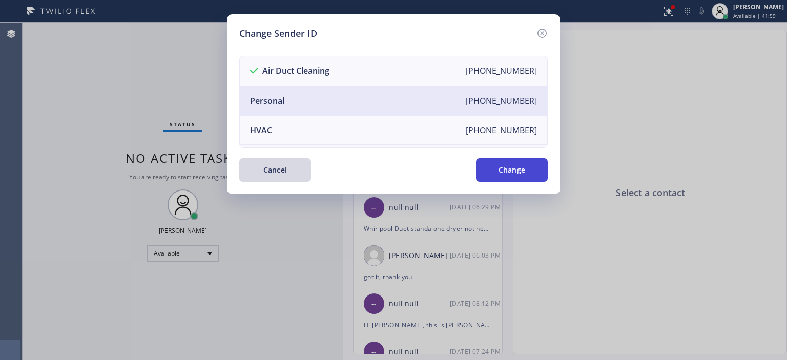
click at [510, 170] on button "Change" at bounding box center [512, 170] width 72 height 24
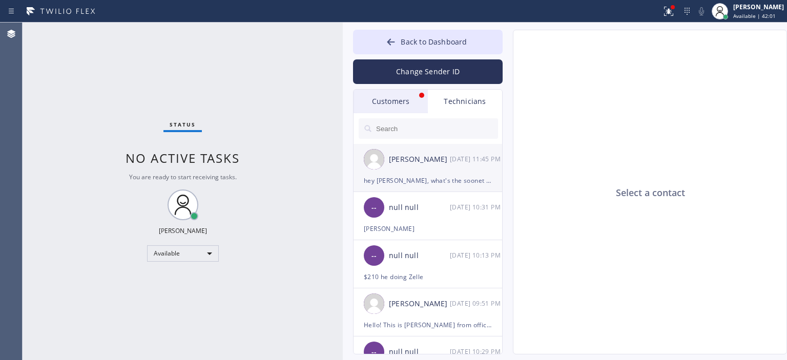
click at [456, 164] on div "[DATE] 11:45 PM" at bounding box center [476, 159] width 53 height 12
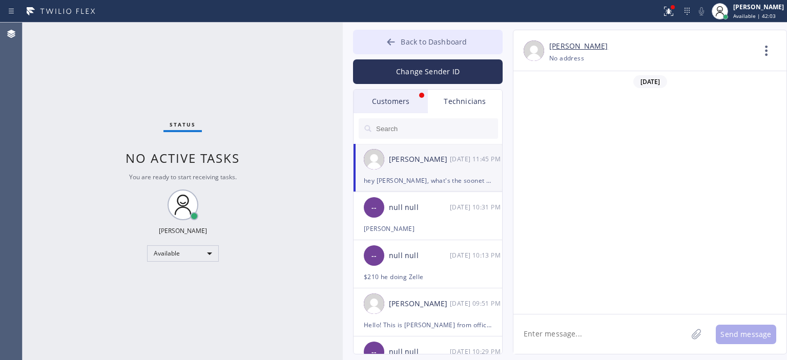
scroll to position [70547, 0]
click at [381, 44] on button "Back to Dashboard" at bounding box center [428, 42] width 150 height 25
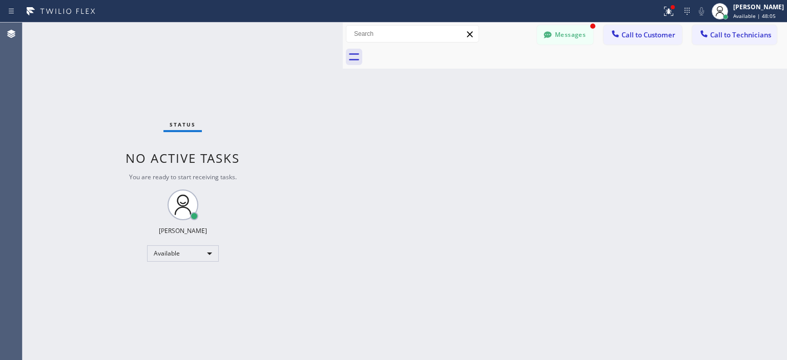
click at [39, 116] on div "Status No active tasks You are ready to start receiving tasks. [PERSON_NAME] Av…" at bounding box center [183, 192] width 320 height 338
click at [680, 136] on div "Back to Dashboard Change Sender ID Customers Technicians AA [PERSON_NAME] [DATE…" at bounding box center [565, 192] width 444 height 338
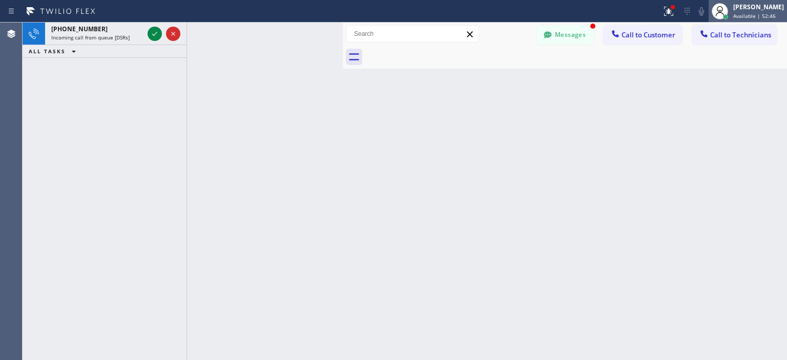
click at [737, 11] on div "[PERSON_NAME] Available | 52:46" at bounding box center [759, 11] width 56 height 18
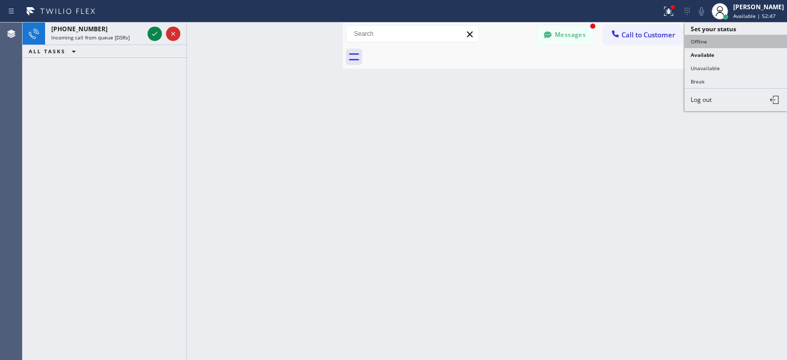
click at [731, 36] on button "Offline" at bounding box center [736, 41] width 102 height 13
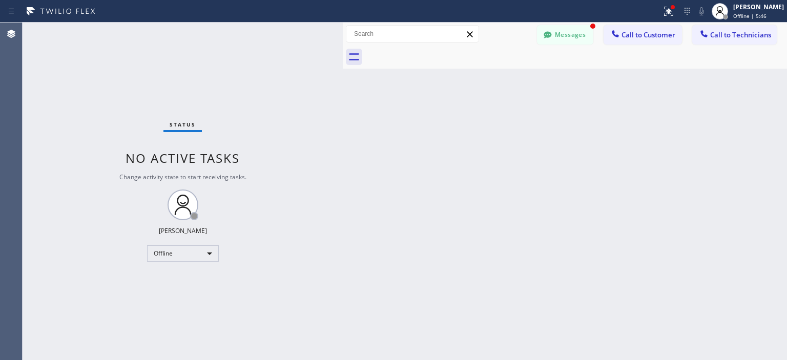
click at [695, 148] on div "Back to Dashboard Change Sender ID Customers Technicians AA [PERSON_NAME] [DATE…" at bounding box center [565, 192] width 444 height 338
click at [53, 79] on div "Status No active tasks Change activity state to start receiving tasks. [PERSON_…" at bounding box center [183, 192] width 320 height 338
